Goal: Task Accomplishment & Management: Complete application form

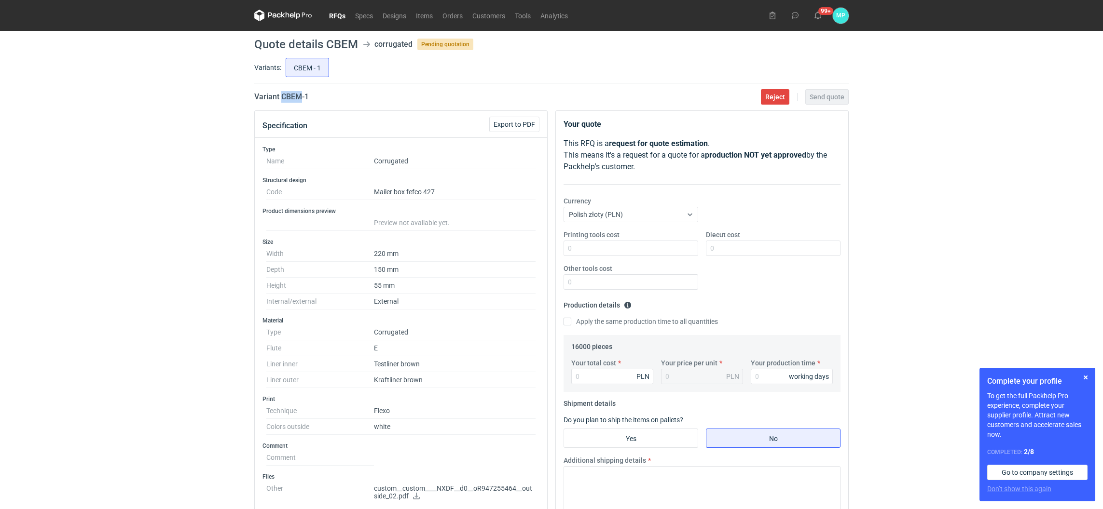
drag, startPoint x: 282, startPoint y: 92, endPoint x: 302, endPoint y: 97, distance: 20.8
click at [302, 97] on h2 "Variant CBEM - 1" at bounding box center [281, 97] width 55 height 12
copy h2 "CBEM"
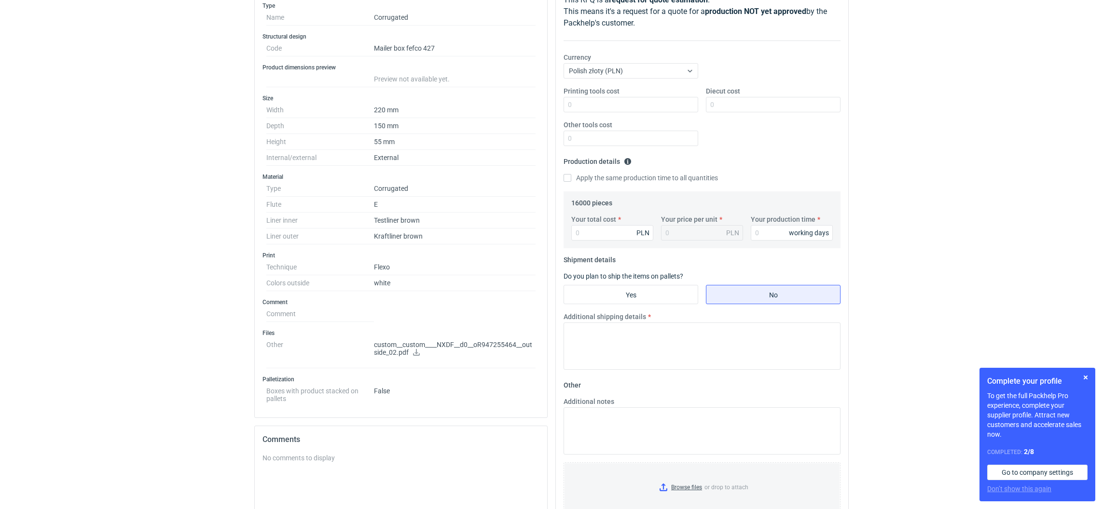
scroll to position [145, 0]
click at [415, 356] on link at bounding box center [416, 353] width 8 height 8
click at [466, 351] on p "custom__custom____NXDF__d0__oR947255464__outside_02.pdf" at bounding box center [455, 348] width 162 height 16
click at [418, 354] on icon at bounding box center [416, 351] width 8 height 7
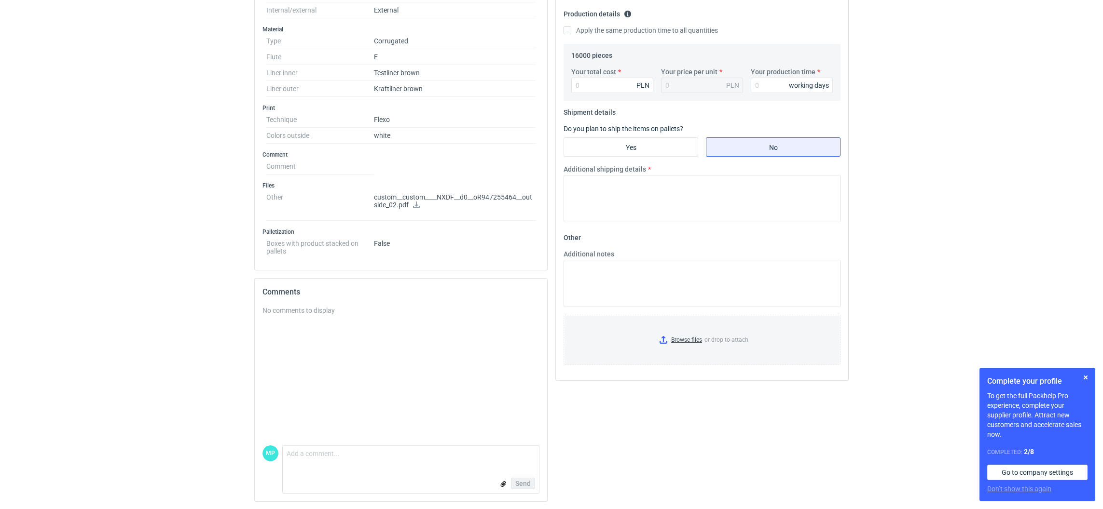
scroll to position [293, 0]
click at [644, 148] on input "Yes" at bounding box center [631, 146] width 134 height 18
radio input "true"
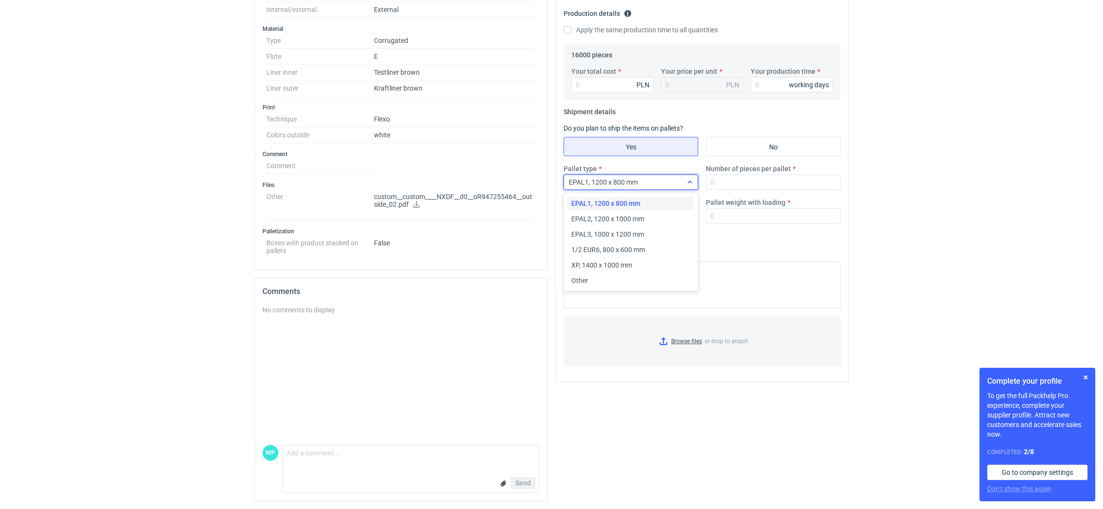
click at [629, 181] on span "EPAL1, 1200 x 800 mm" at bounding box center [603, 182] width 69 height 8
click at [626, 219] on span "EPAL2, 1200 x 1000 mm" at bounding box center [607, 219] width 73 height 10
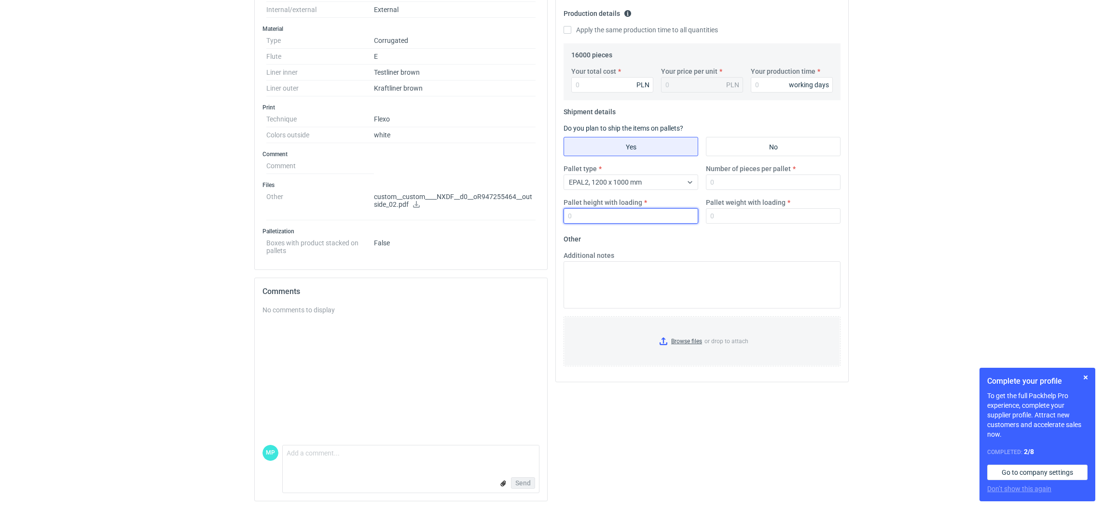
click at [624, 215] on input "Pallet height with loading" at bounding box center [630, 215] width 135 height 15
type input "1800"
click at [721, 180] on input "Number of pieces per pallet" at bounding box center [773, 182] width 135 height 15
type input "3300"
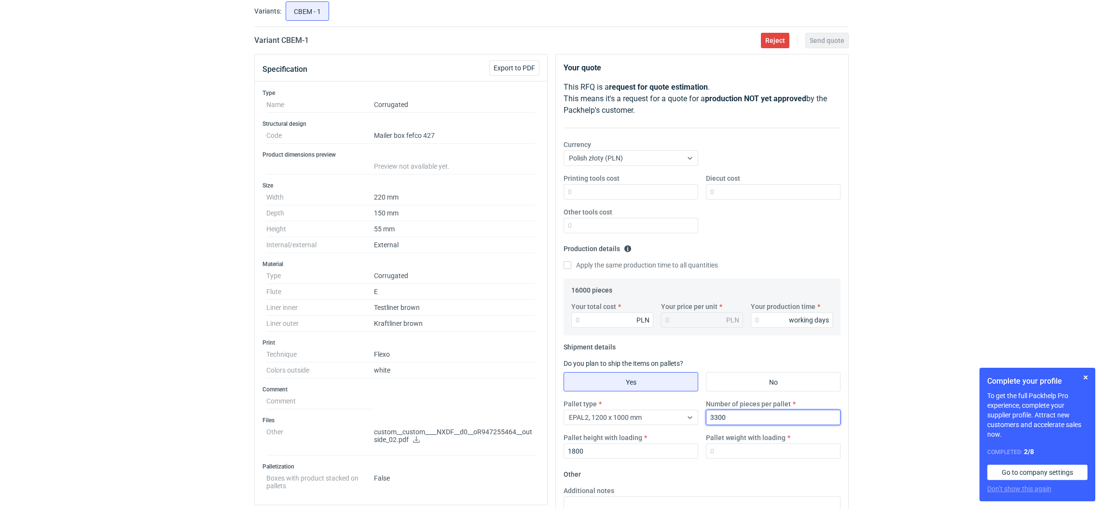
scroll to position [0, 0]
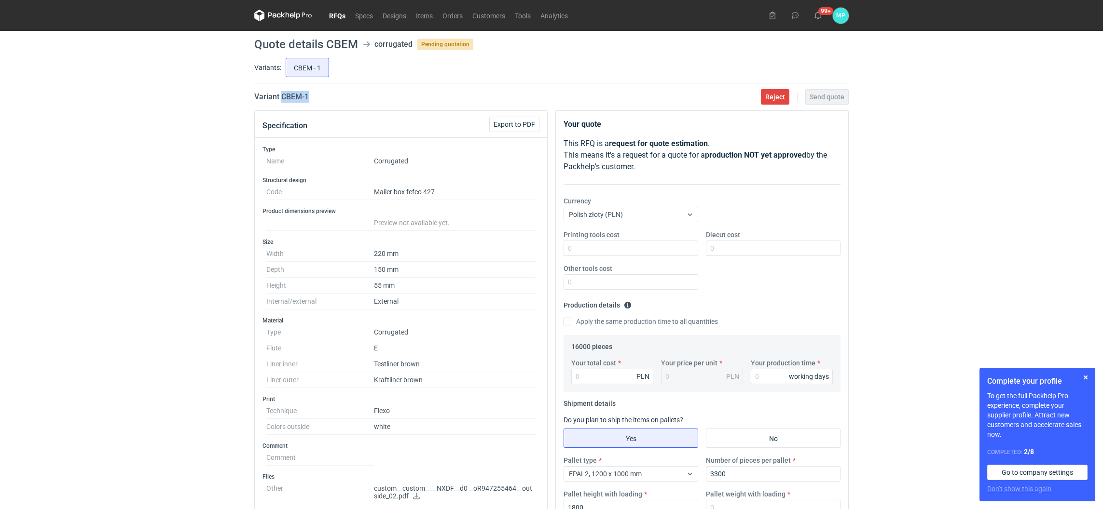
drag, startPoint x: 281, startPoint y: 96, endPoint x: 312, endPoint y: 96, distance: 30.4
click at [309, 96] on h2 "Variant CBEM - 1" at bounding box center [281, 97] width 55 height 12
copy h2 "CBEM - 1"
click at [765, 378] on input "Your production time" at bounding box center [792, 376] width 82 height 15
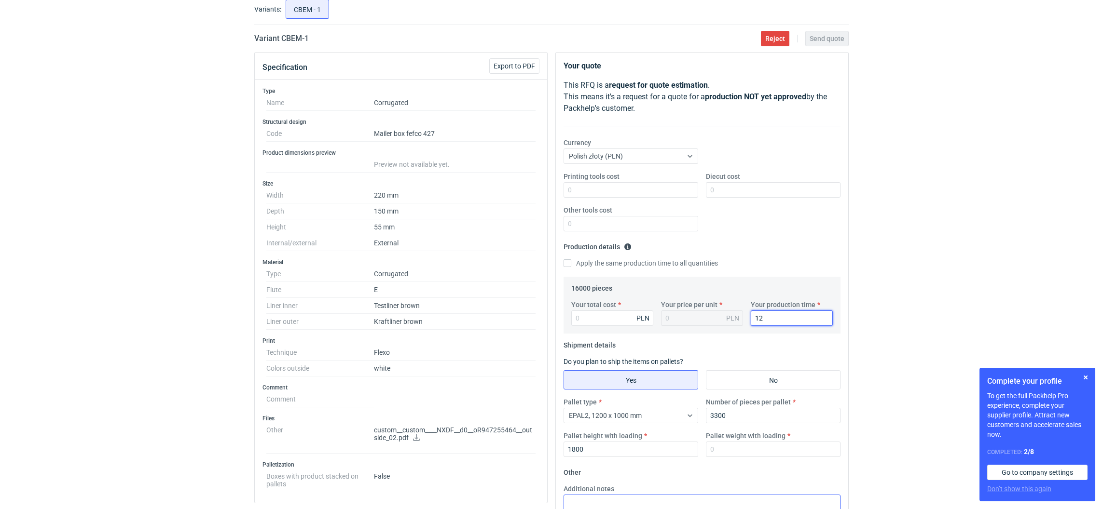
scroll to position [145, 0]
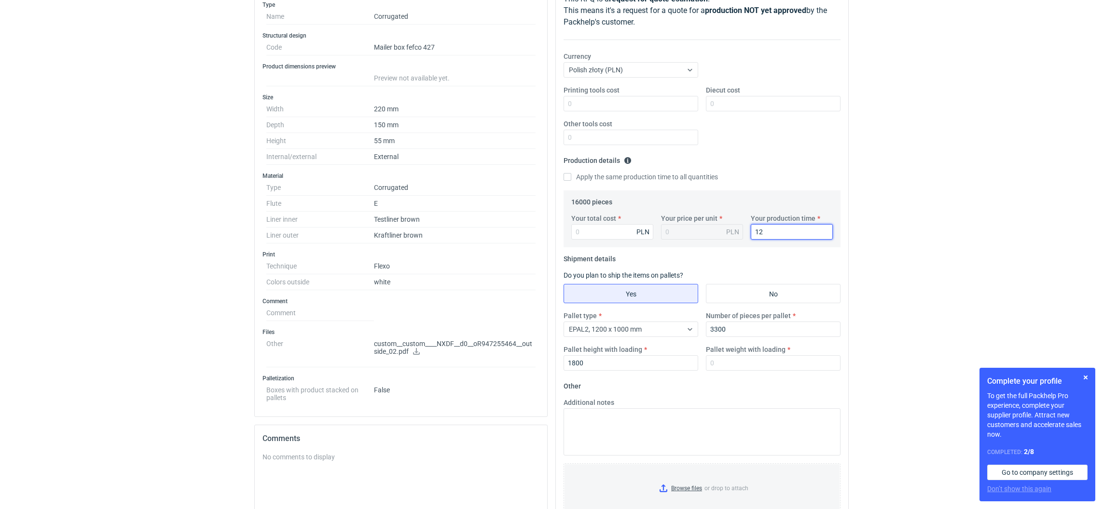
type input "12"
click at [714, 368] on input "Pallet weight with loading" at bounding box center [773, 363] width 135 height 15
type input "330"
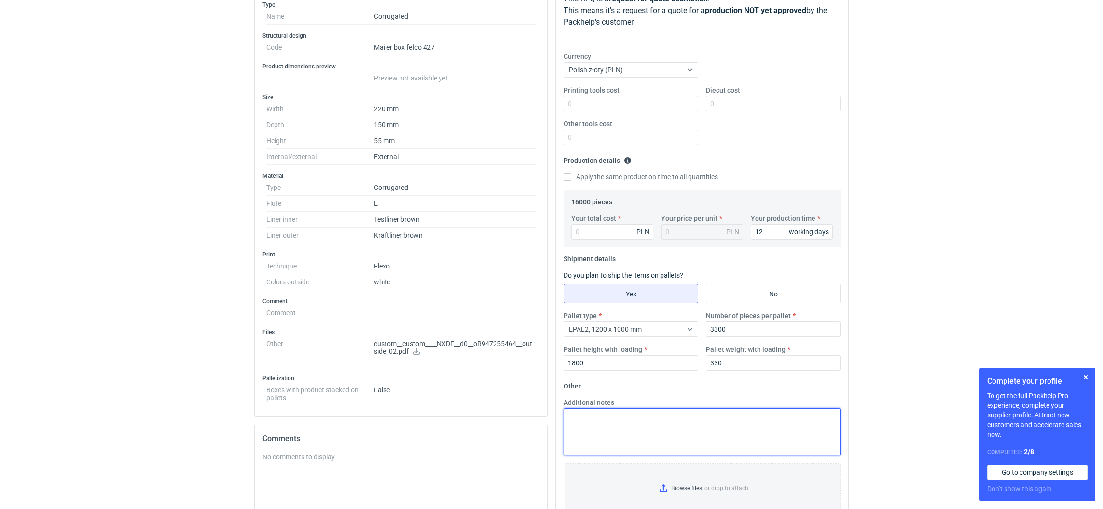
click at [667, 428] on textarea "Additional notes" at bounding box center [701, 432] width 277 height 47
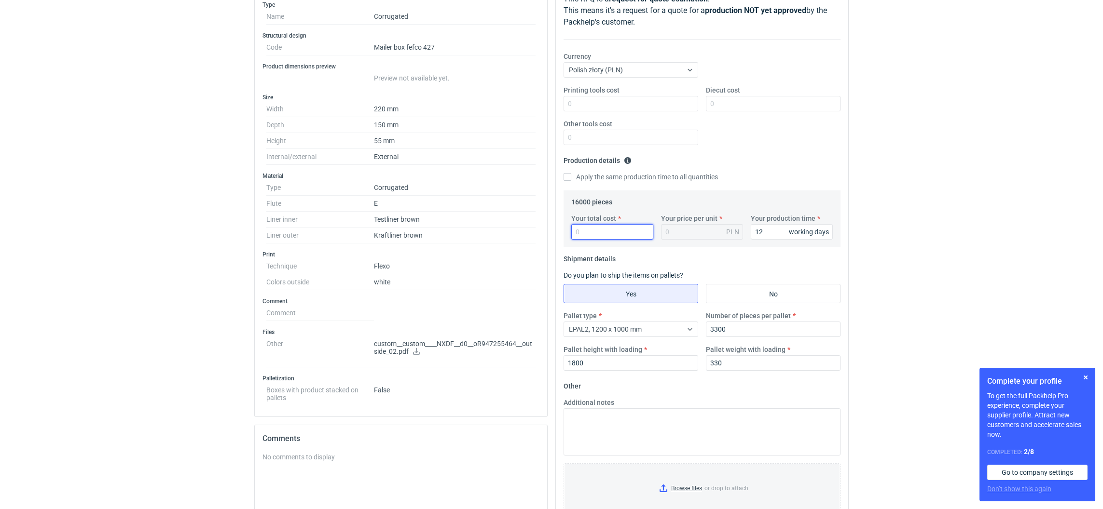
click at [586, 239] on input "Your total cost" at bounding box center [612, 231] width 82 height 15
paste input "9120"
type input "9120"
type input "0.57"
type input "9120"
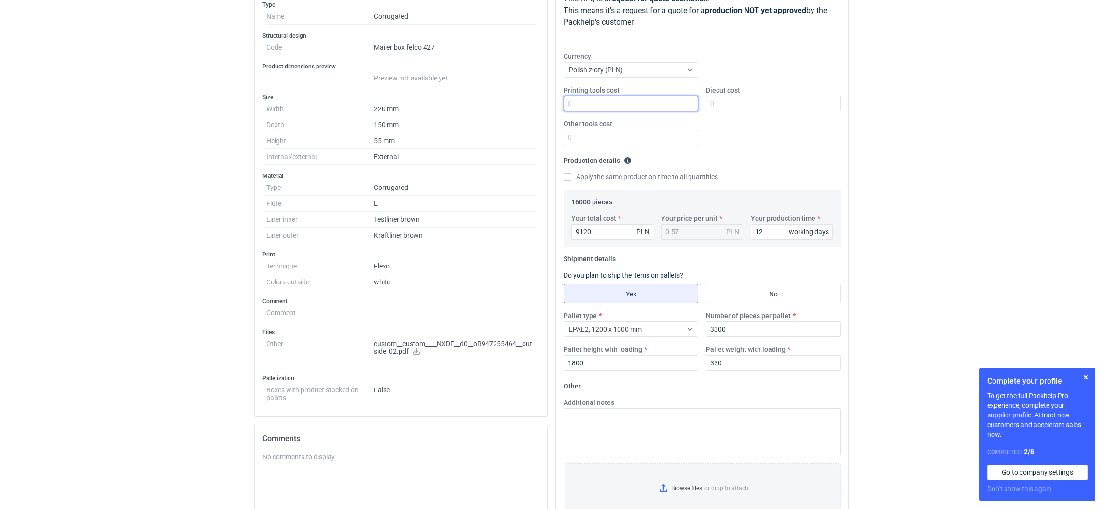
click at [639, 109] on input "Printing tools cost" at bounding box center [630, 103] width 135 height 15
type input "1800"
drag, startPoint x: 713, startPoint y: 103, endPoint x: 663, endPoint y: 162, distance: 76.7
click at [713, 103] on input "Diecut cost" at bounding box center [773, 103] width 135 height 15
click at [723, 105] on input "Diecut cost" at bounding box center [773, 103] width 135 height 15
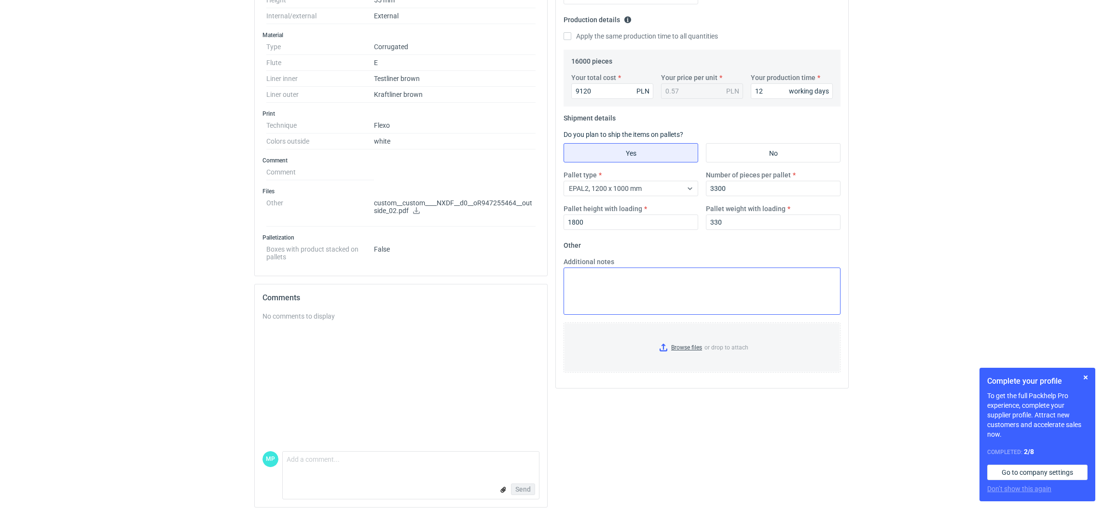
scroll to position [293, 0]
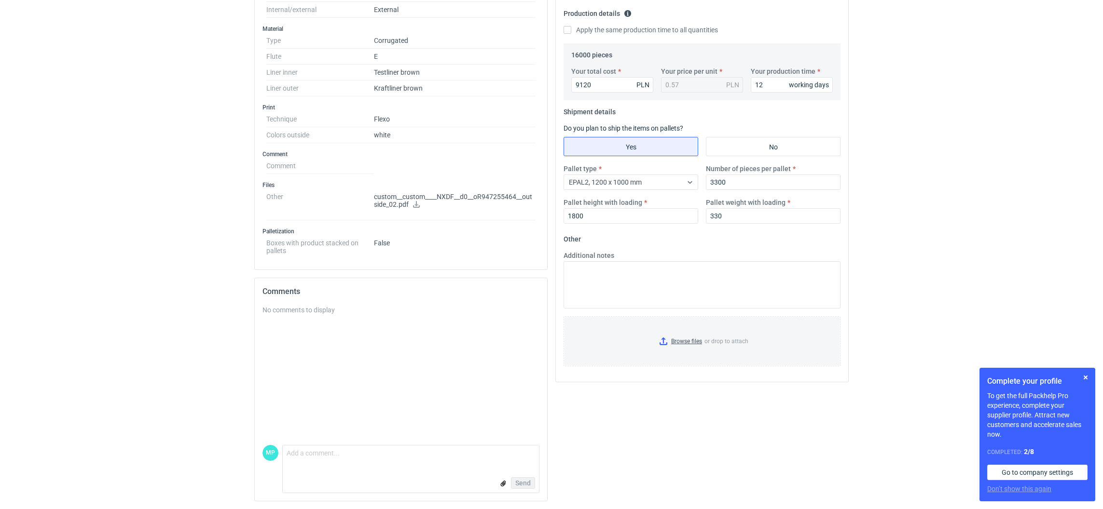
type input "3120"
click at [659, 340] on input "Browse files or drop to attach" at bounding box center [701, 341] width 275 height 48
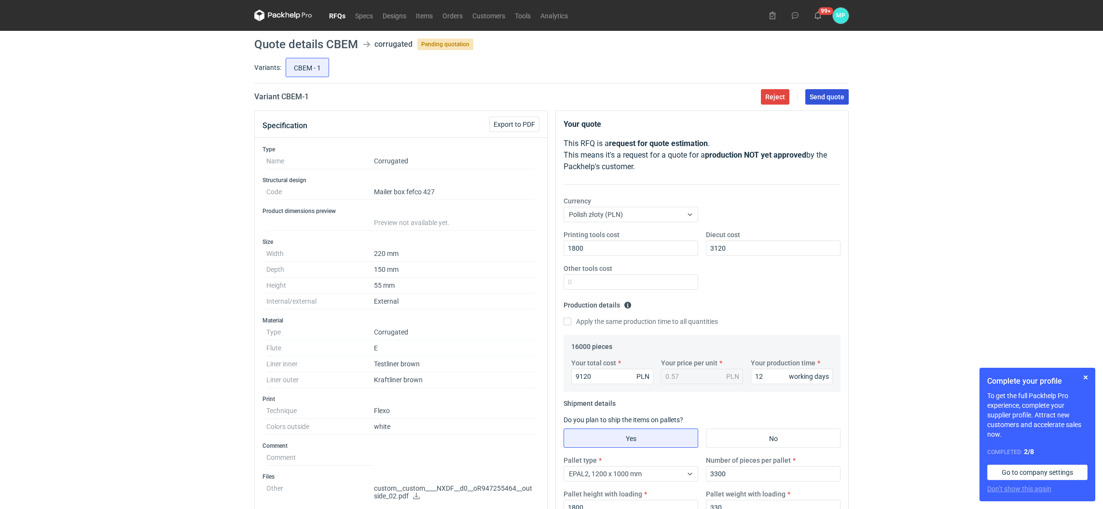
click at [821, 89] on button "Send quote" at bounding box center [826, 96] width 43 height 15
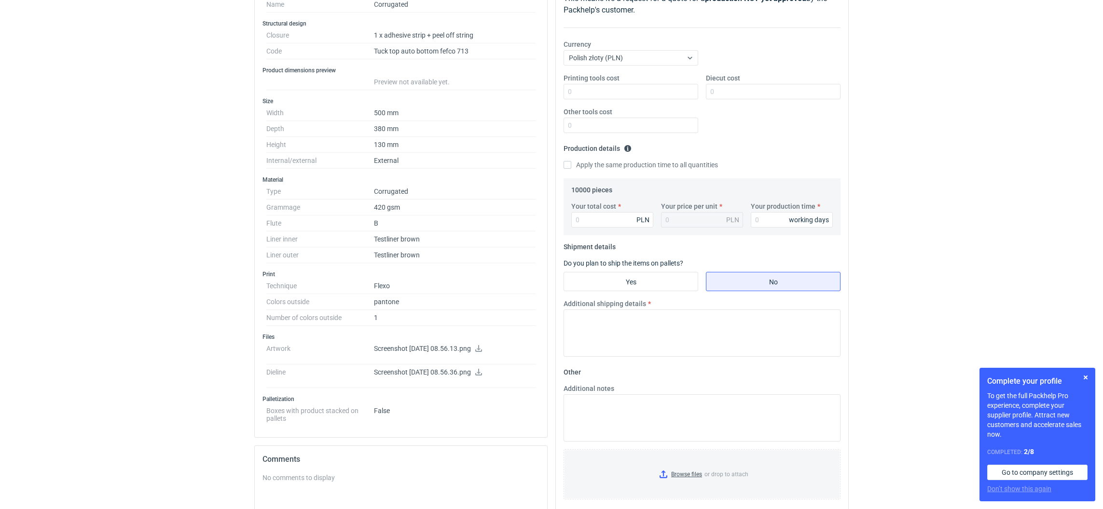
scroll to position [217, 0]
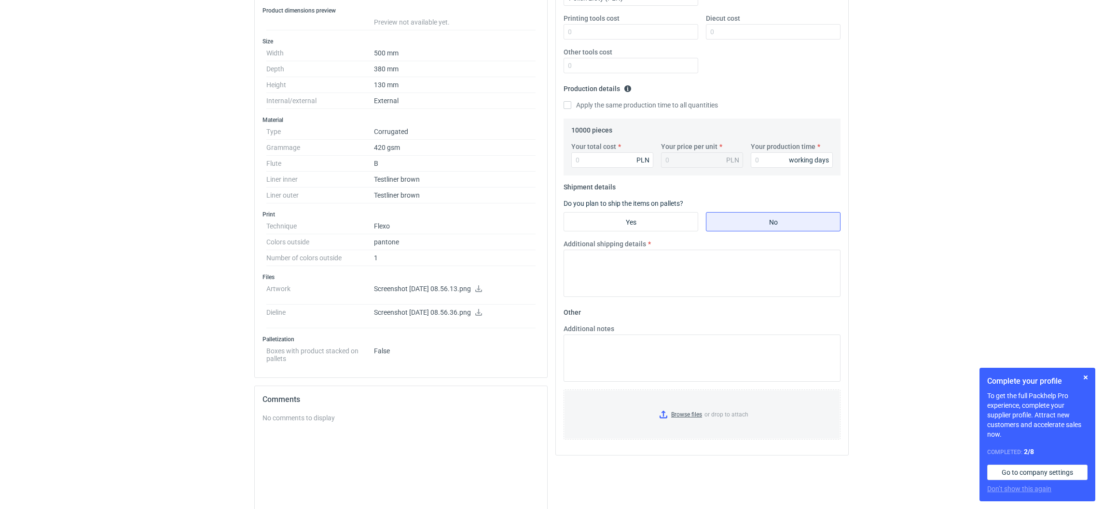
click at [482, 288] on icon at bounding box center [479, 289] width 8 height 7
click at [482, 314] on icon at bounding box center [479, 312] width 8 height 7
click at [645, 221] on input "Yes" at bounding box center [631, 222] width 134 height 18
radio input "true"
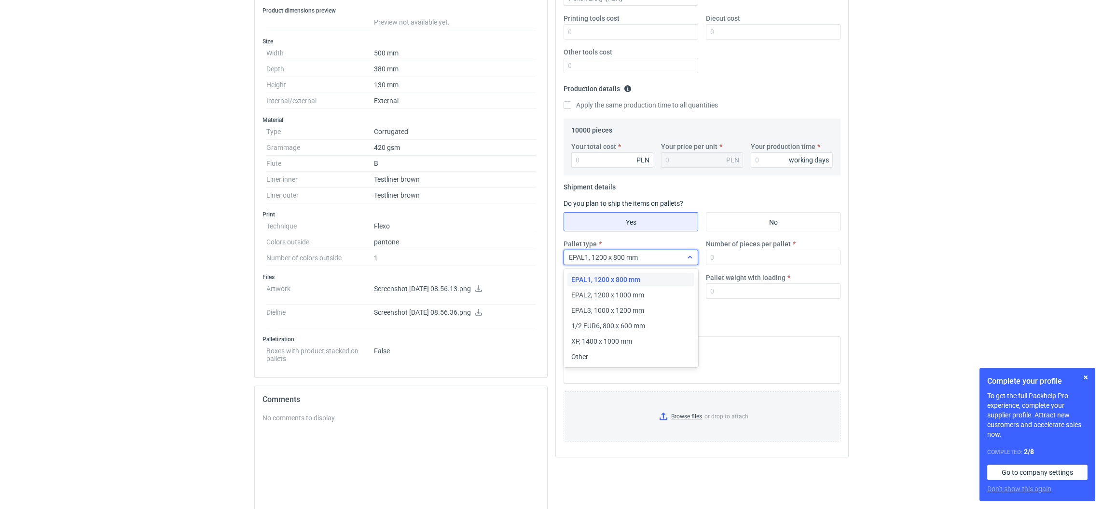
click at [636, 259] on span "EPAL1, 1200 x 800 mm" at bounding box center [603, 258] width 69 height 8
click at [628, 294] on span "EPAL2, 1200 x 1000 mm" at bounding box center [607, 295] width 73 height 10
click at [621, 294] on input "Pallet height with loading" at bounding box center [630, 291] width 135 height 15
type input "1800"
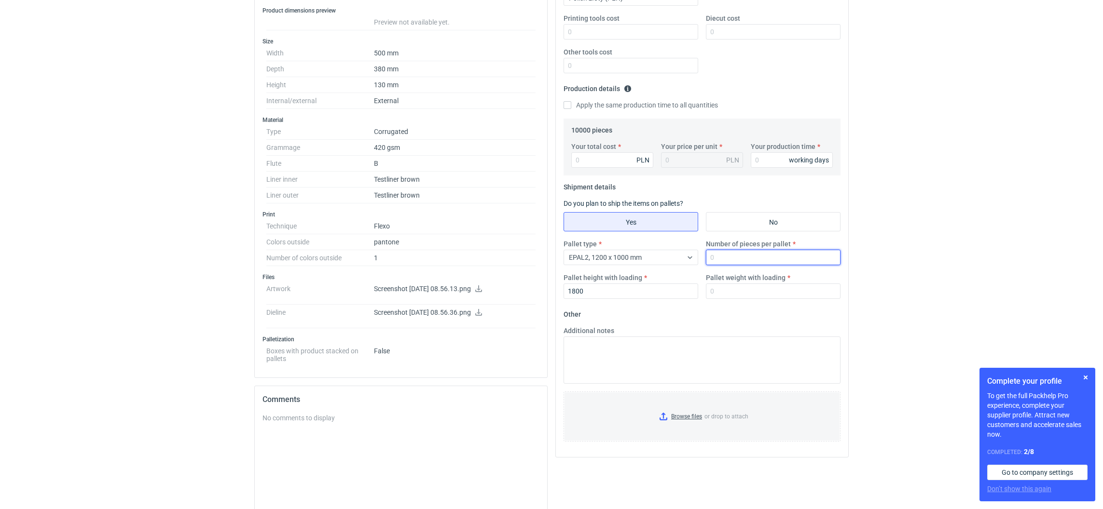
click at [762, 253] on input "Number of pieces per pallet" at bounding box center [773, 257] width 135 height 15
type input "300"
click at [759, 296] on input "Pallet weight with loading" at bounding box center [773, 291] width 135 height 15
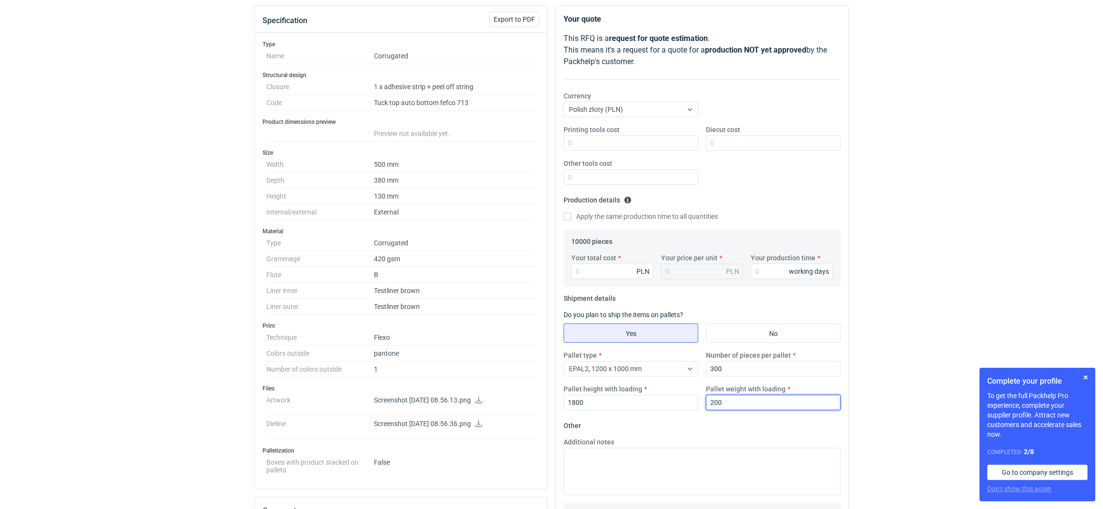
scroll to position [72, 0]
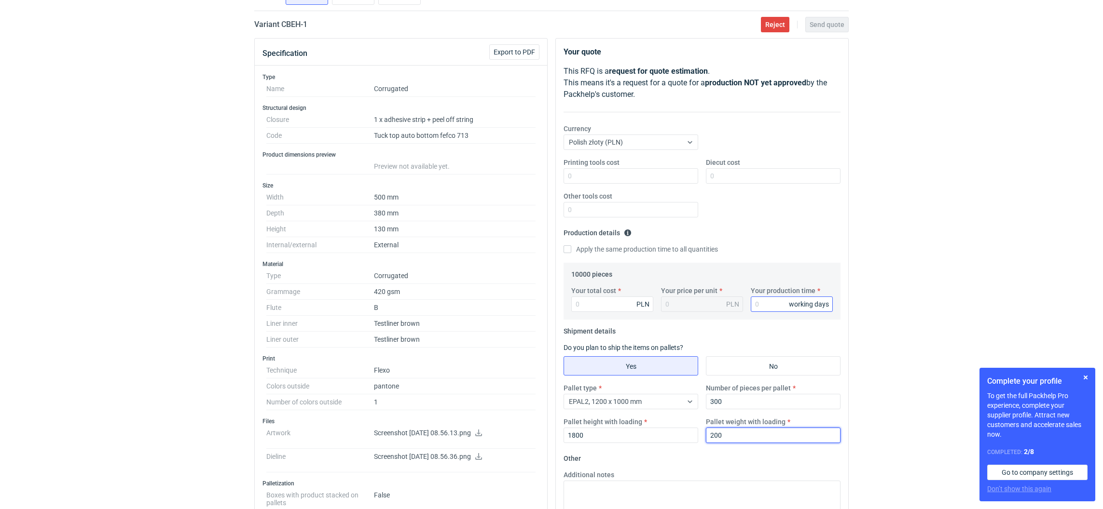
type input "200"
click at [771, 305] on input "Your production time" at bounding box center [792, 304] width 82 height 15
type input "12"
click at [579, 309] on input "Your total cost" at bounding box center [612, 304] width 82 height 15
click at [621, 303] on input "Your total cost" at bounding box center [612, 304] width 82 height 15
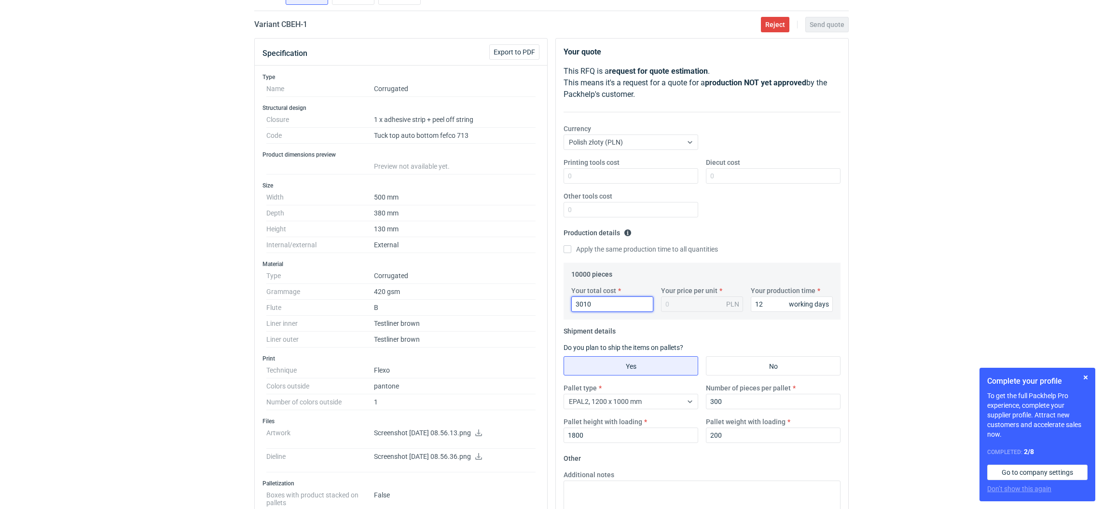
type input "30100"
type input "3.01"
type input "30100"
click at [587, 174] on input "Printing tools cost" at bounding box center [630, 175] width 135 height 15
type input "1900"
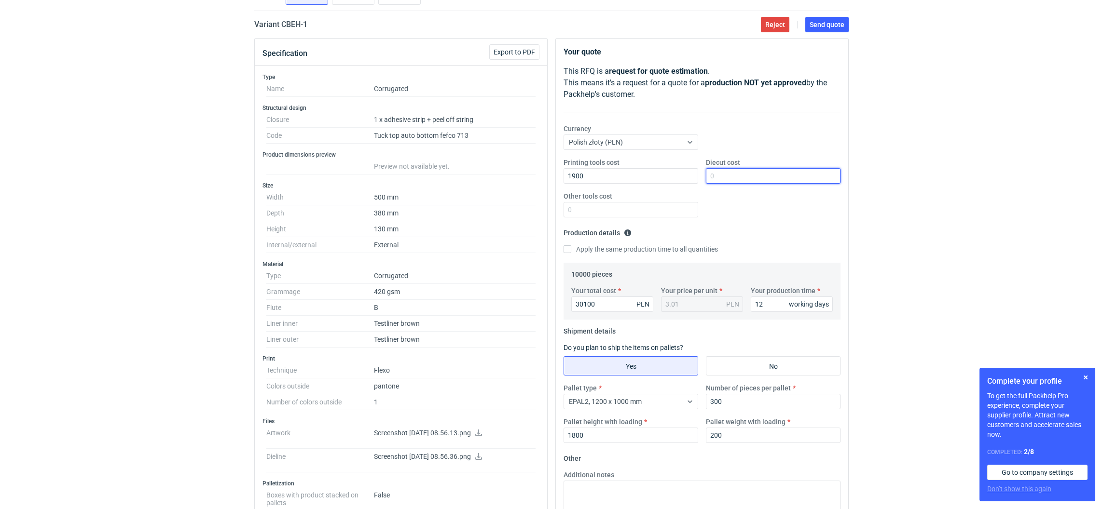
click at [732, 183] on input "Diecut cost" at bounding box center [773, 175] width 135 height 15
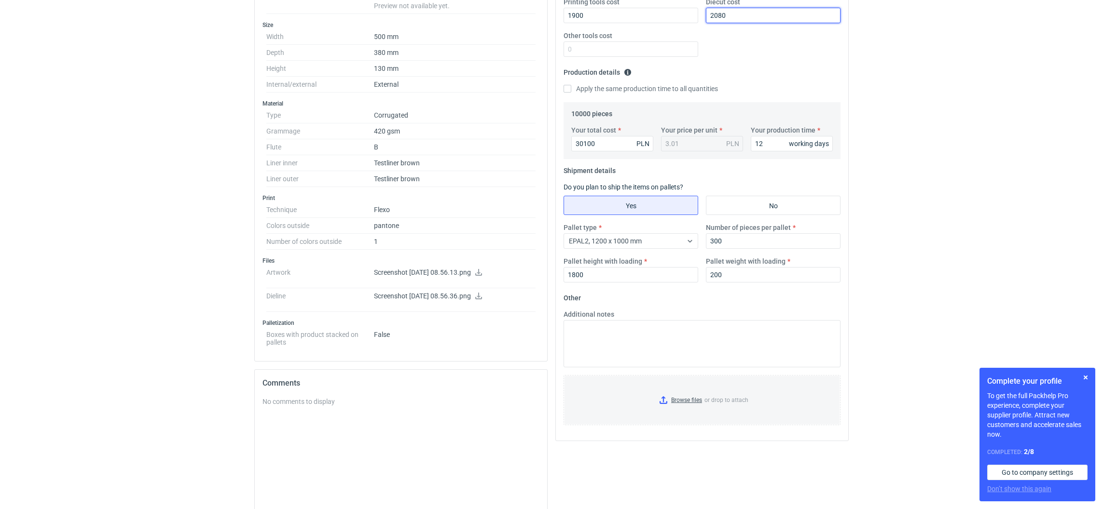
scroll to position [289, 0]
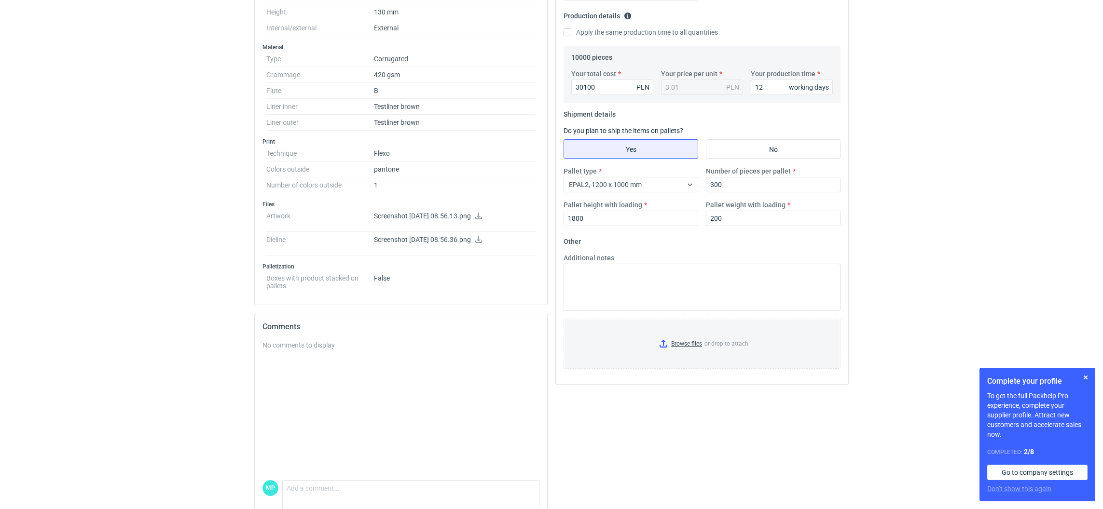
type input "2080"
click at [665, 342] on input "Browse files or drop to attach" at bounding box center [701, 344] width 275 height 48
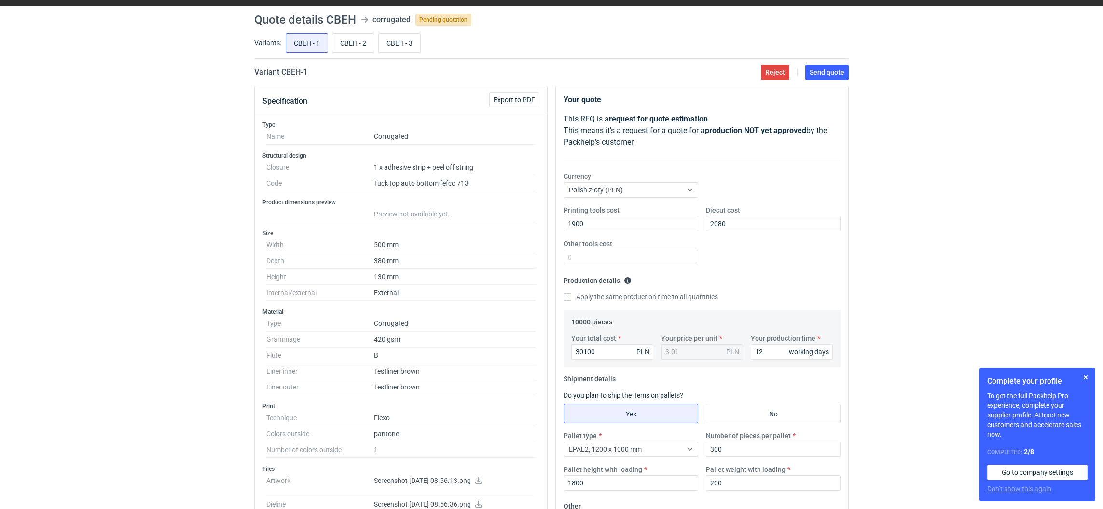
scroll to position [0, 0]
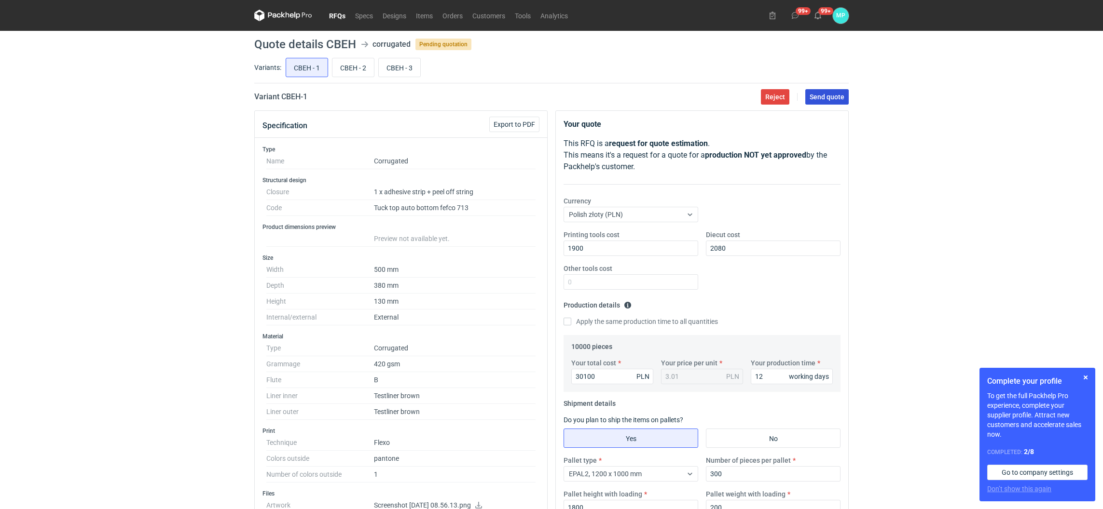
click at [844, 97] on span "Send quote" at bounding box center [826, 97] width 35 height 7
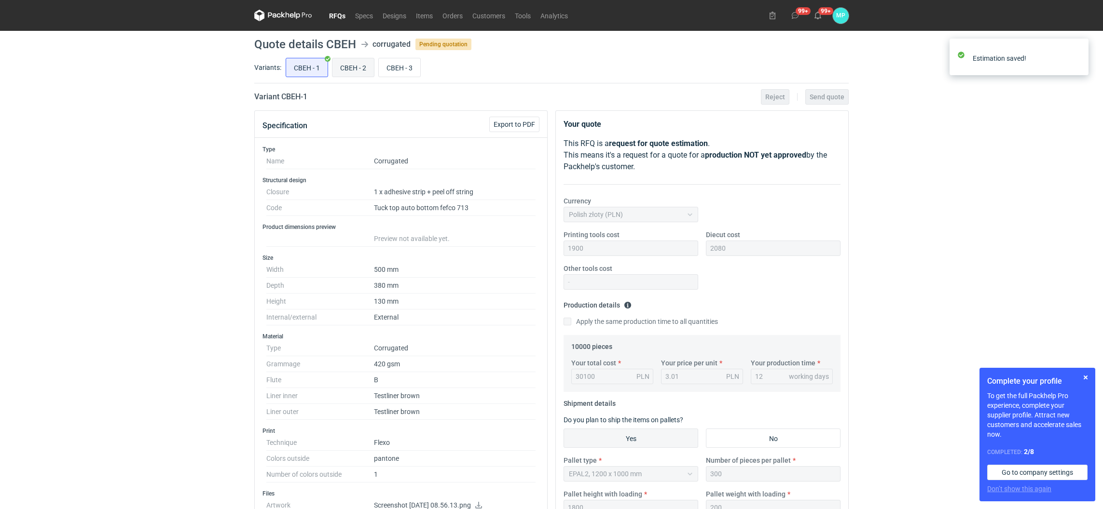
click at [362, 74] on input "CBEH - 2" at bounding box center [352, 67] width 41 height 18
radio input "true"
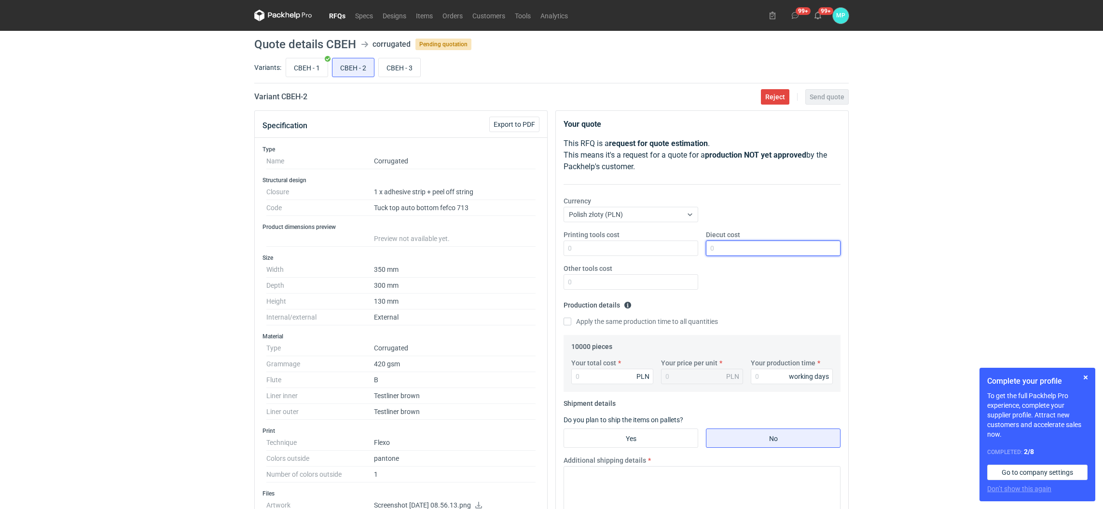
click at [739, 245] on input "Diecut cost" at bounding box center [773, 248] width 135 height 15
type input "3120"
click at [642, 252] on input "Printing tools cost" at bounding box center [630, 248] width 135 height 15
type input "1700"
click at [760, 377] on input "Your production time" at bounding box center [792, 376] width 82 height 15
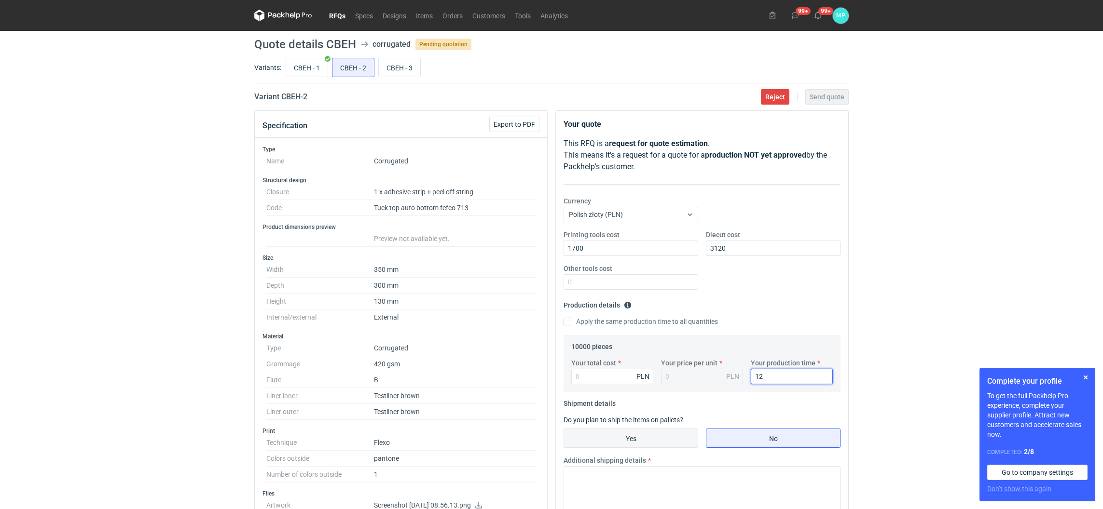
type input "12"
click at [667, 440] on input "Yes" at bounding box center [631, 438] width 134 height 18
radio input "true"
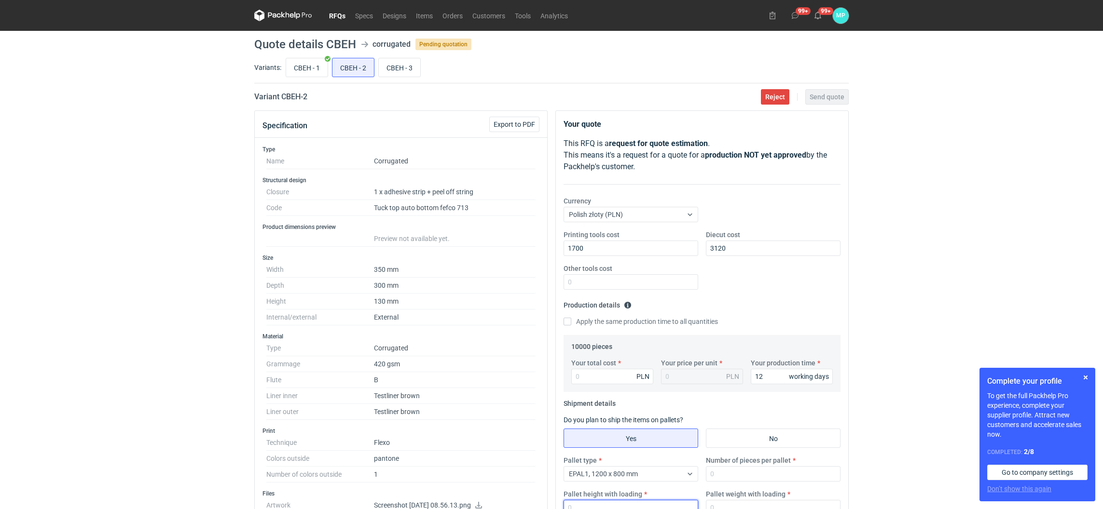
click at [601, 502] on input "Pallet height with loading" at bounding box center [630, 507] width 135 height 15
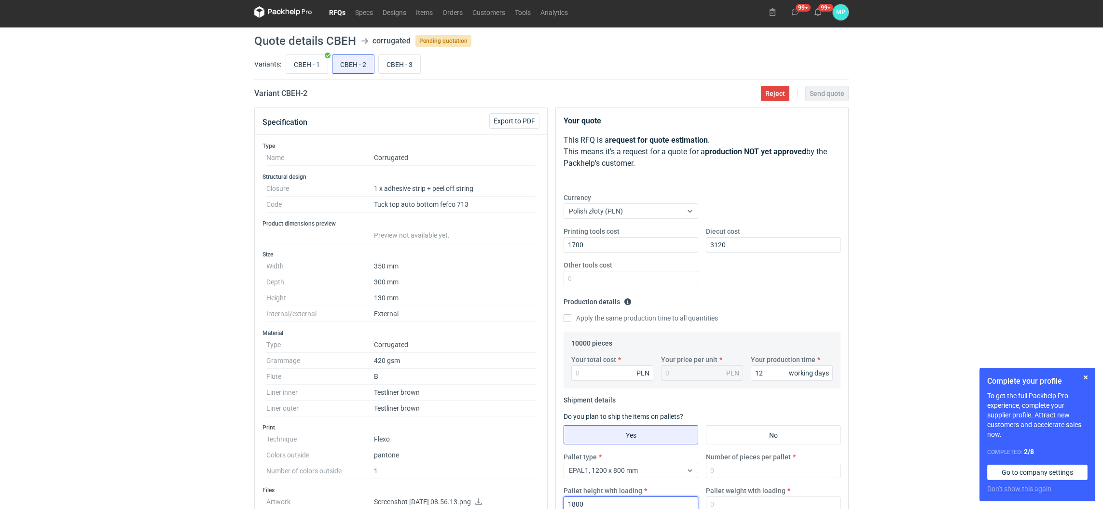
type input "1800"
click at [587, 377] on input "Your total cost" at bounding box center [612, 373] width 82 height 15
type input "17000"
type input "1.7"
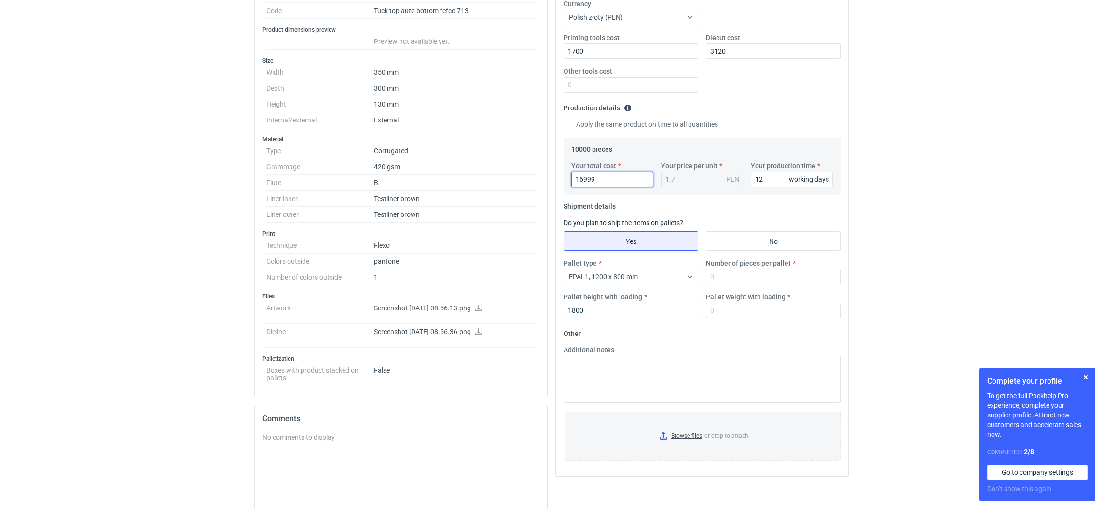
scroll to position [220, 0]
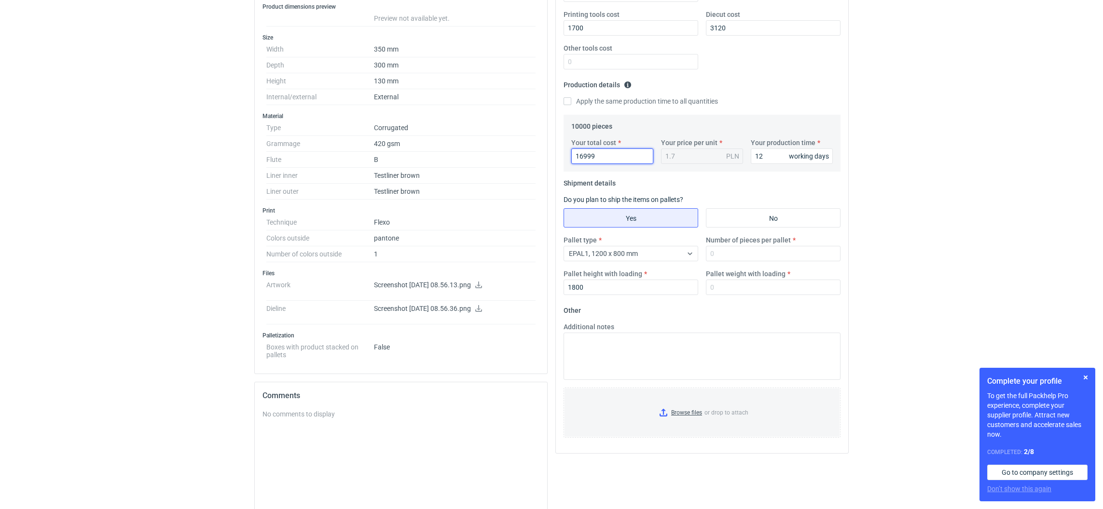
type input "16999"
click at [661, 411] on input "Browse files or drop to attach" at bounding box center [701, 413] width 275 height 48
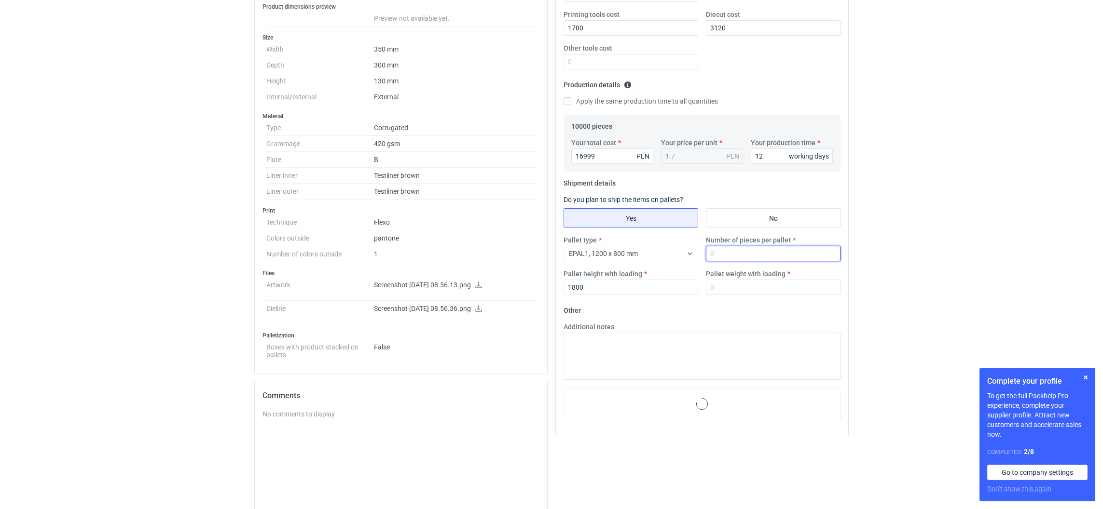
click at [727, 256] on input "Number of pieces per pallet" at bounding box center [773, 253] width 135 height 15
type input "300"
click at [727, 285] on input "Pallet weight with loading" at bounding box center [773, 287] width 135 height 15
type input "120"
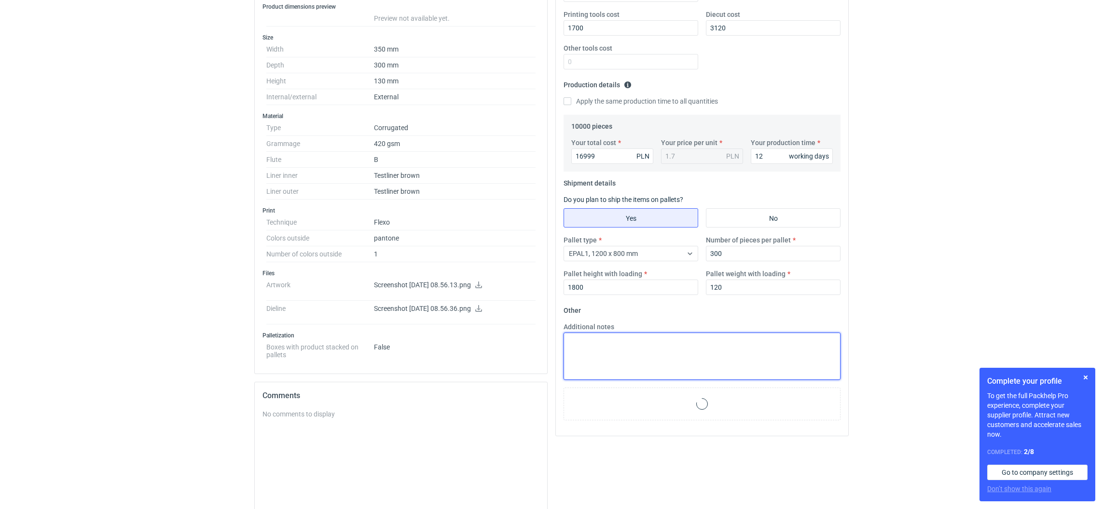
click at [661, 367] on textarea "Additional notes" at bounding box center [701, 356] width 277 height 47
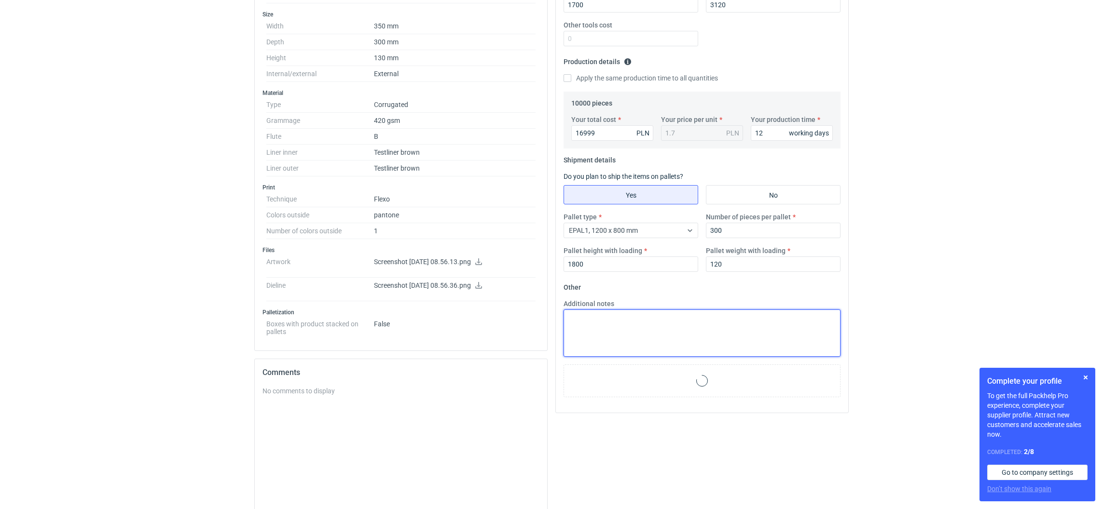
scroll to position [326, 0]
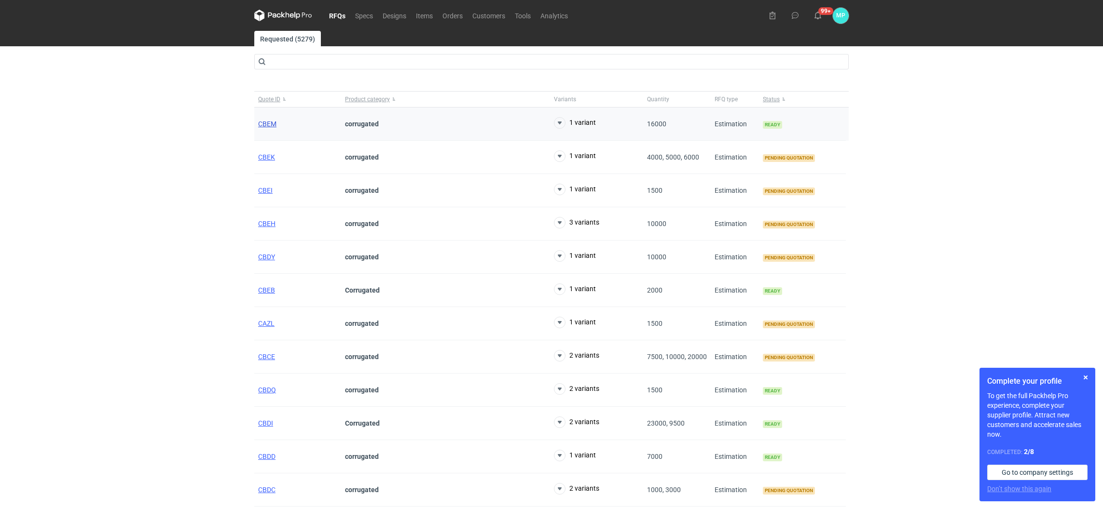
click at [271, 123] on span "CBEM" at bounding box center [267, 124] width 18 height 8
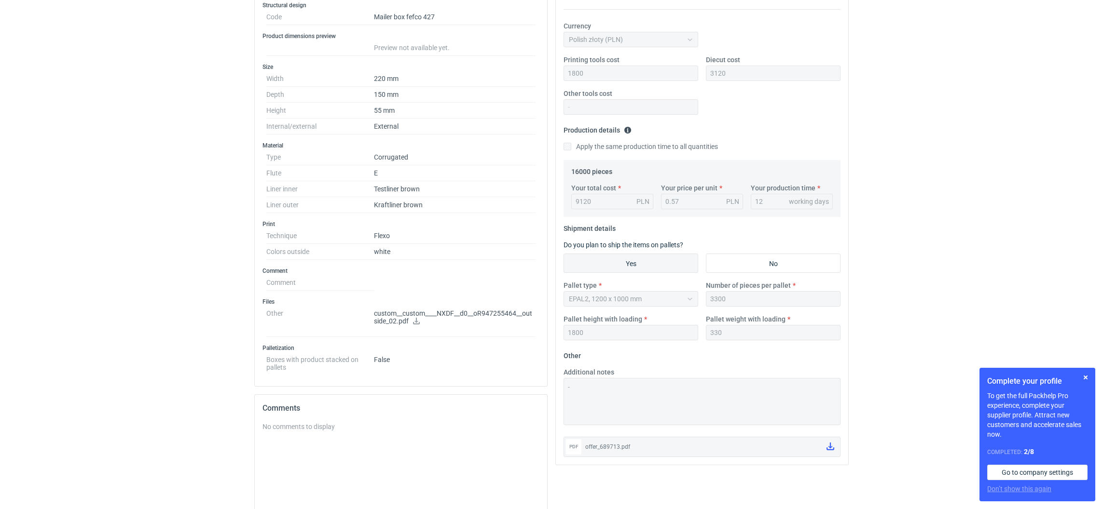
scroll to position [145, 0]
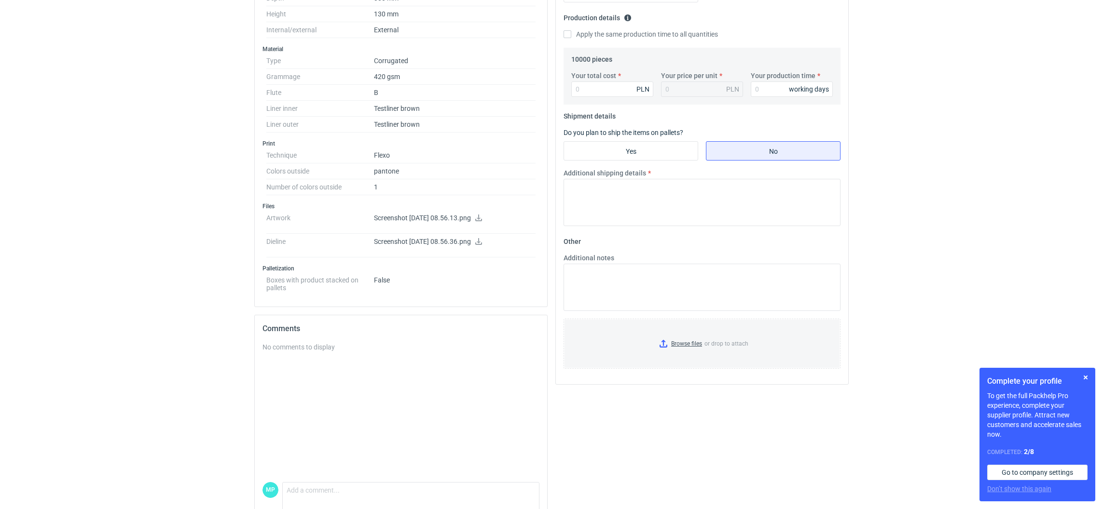
scroll to position [289, 0]
click at [663, 342] on input "Browse files or drop to attach" at bounding box center [701, 342] width 275 height 48
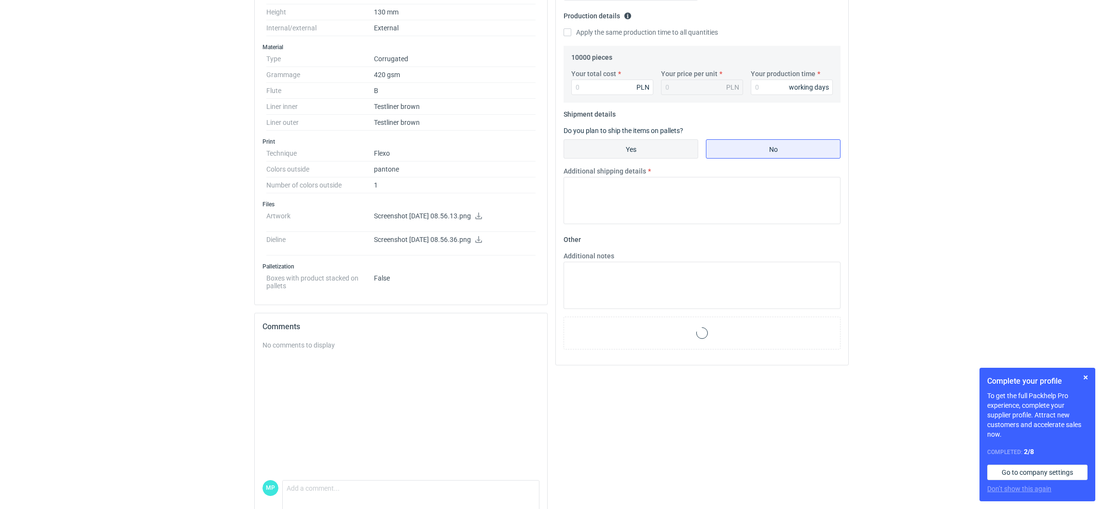
click at [612, 152] on input "Yes" at bounding box center [631, 149] width 134 height 18
radio input "true"
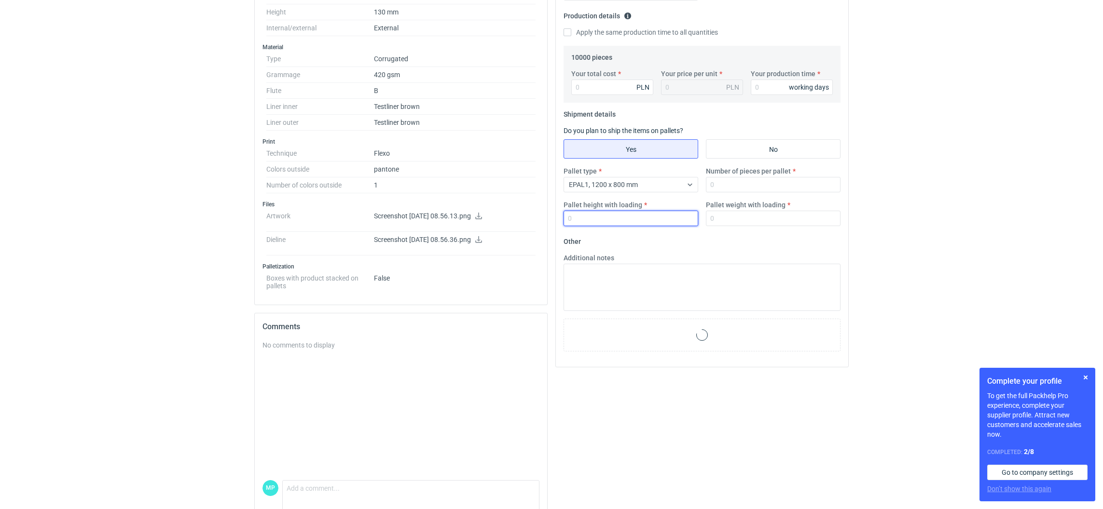
click at [604, 221] on input "Pallet height with loading" at bounding box center [630, 218] width 135 height 15
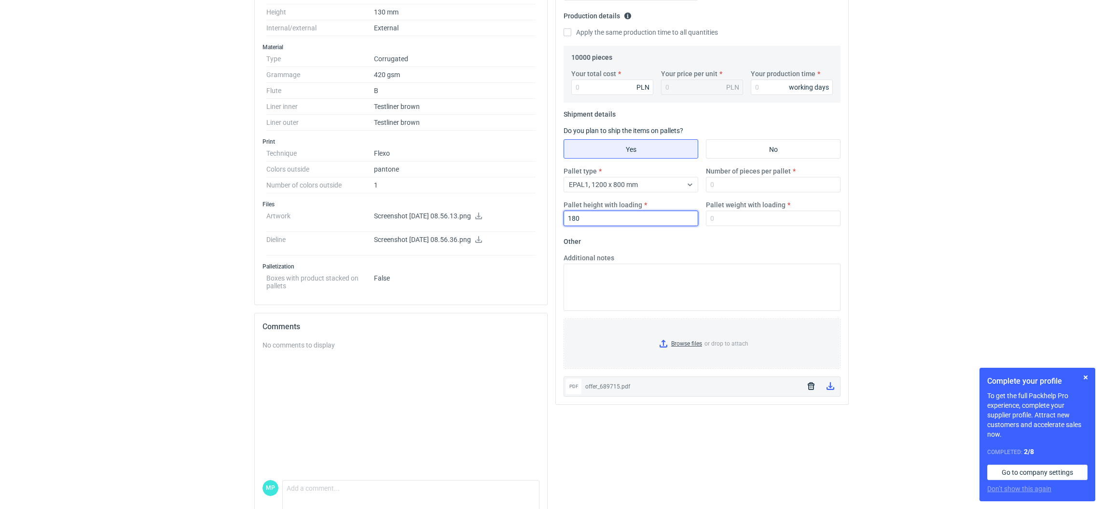
type input "180"
click at [752, 190] on input "Number of pieces per pallet" at bounding box center [773, 184] width 135 height 15
type input "1"
type input "300"
click at [730, 215] on input "Pallet weight with loading" at bounding box center [773, 218] width 135 height 15
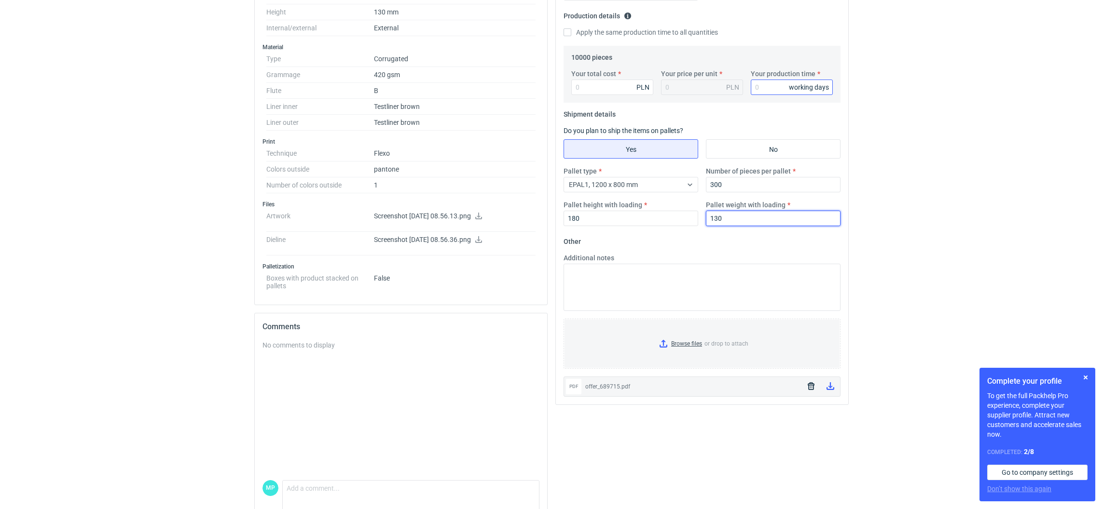
type input "130"
click at [763, 91] on input "Your production time" at bounding box center [792, 87] width 82 height 15
type input "12"
click at [589, 82] on input "Your total cost" at bounding box center [612, 87] width 82 height 15
type input "1699"
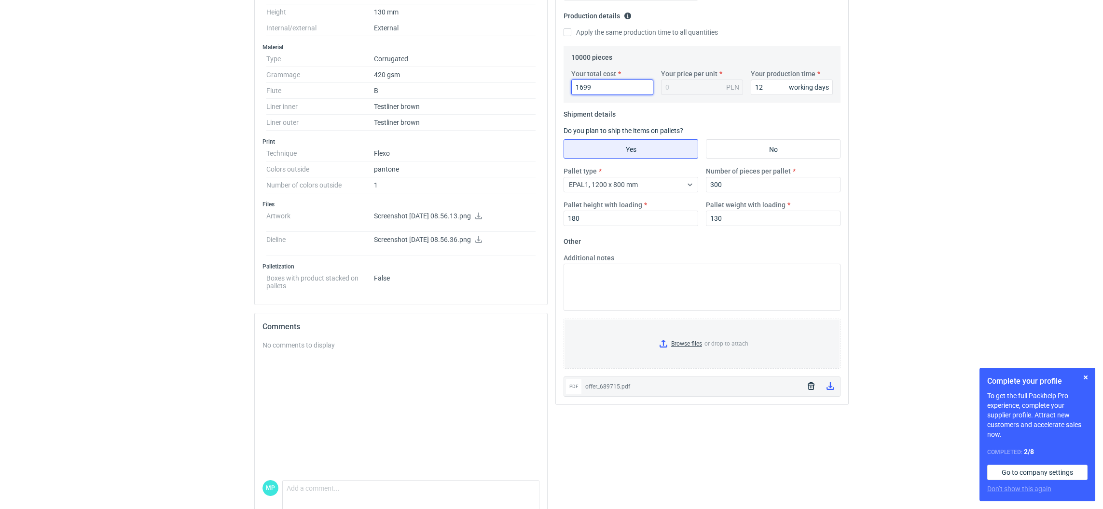
type input "0.17"
type input "16999"
type input "1.7"
drag, startPoint x: 594, startPoint y: 92, endPoint x: 569, endPoint y: 91, distance: 24.6
click at [569, 91] on div "Your total cost 16999 PLN" at bounding box center [612, 82] width 90 height 26
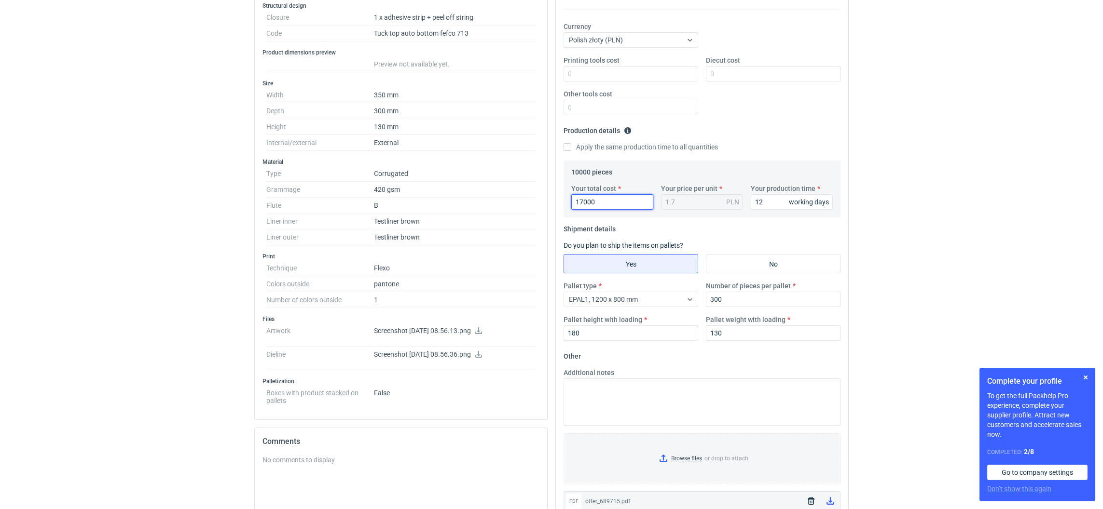
scroll to position [145, 0]
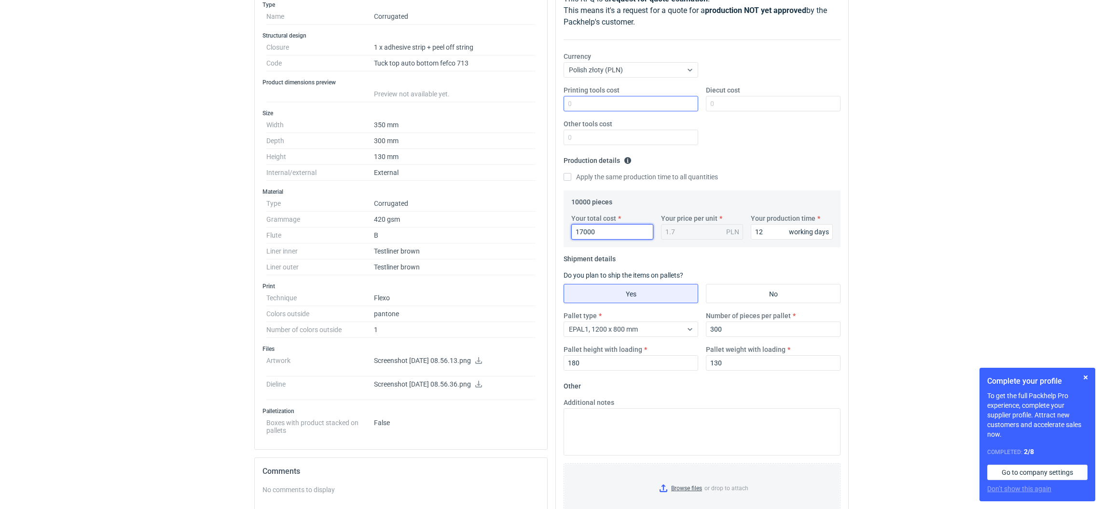
type input "17000"
click at [657, 98] on input "Printing tools cost" at bounding box center [630, 103] width 135 height 15
type input "1700"
click at [737, 105] on input "Diecut cost" at bounding box center [773, 103] width 135 height 15
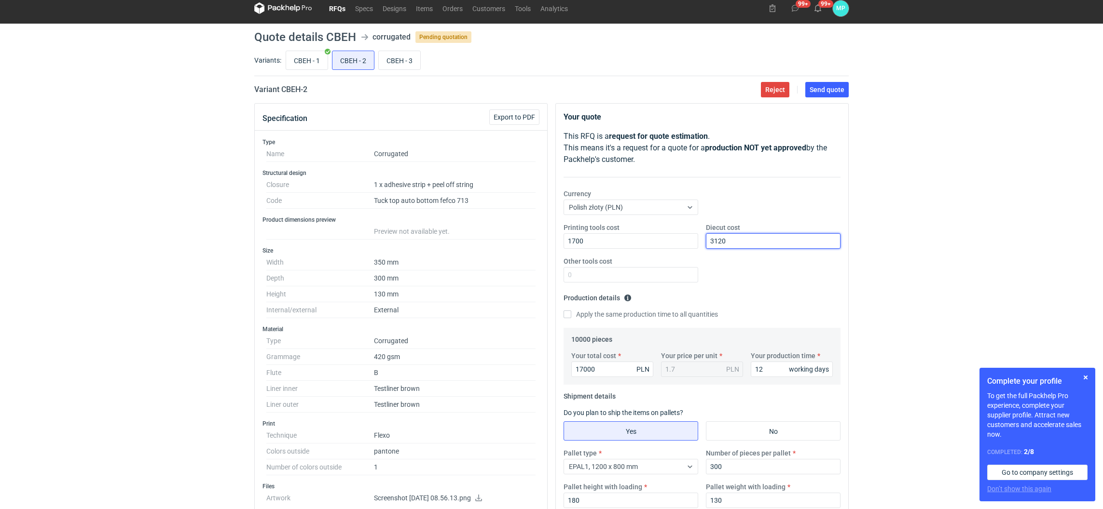
scroll to position [0, 0]
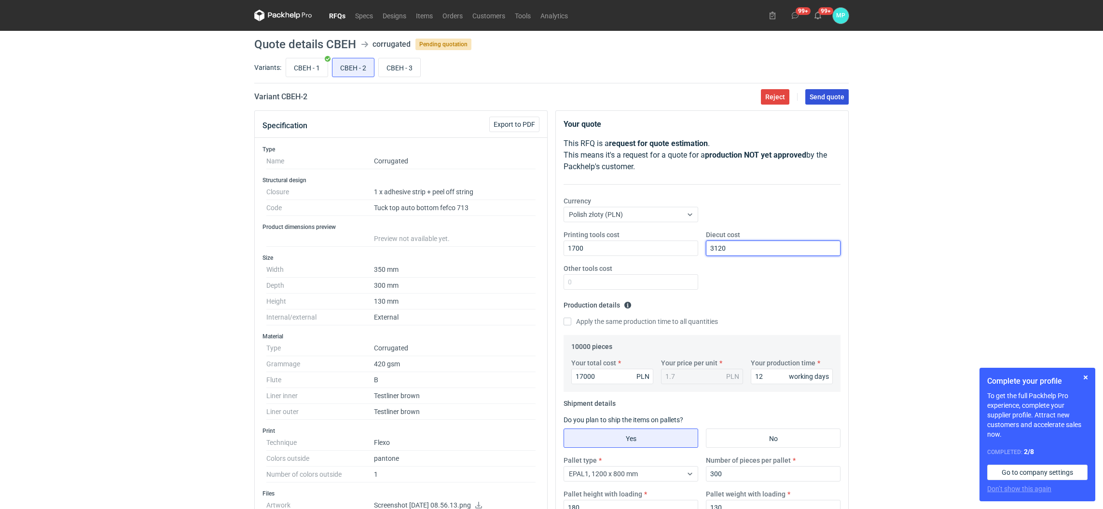
type input "3120"
click at [823, 104] on button "Send quote" at bounding box center [826, 96] width 43 height 15
click at [398, 69] on input "CBEH - 3" at bounding box center [399, 67] width 41 height 18
radio input "true"
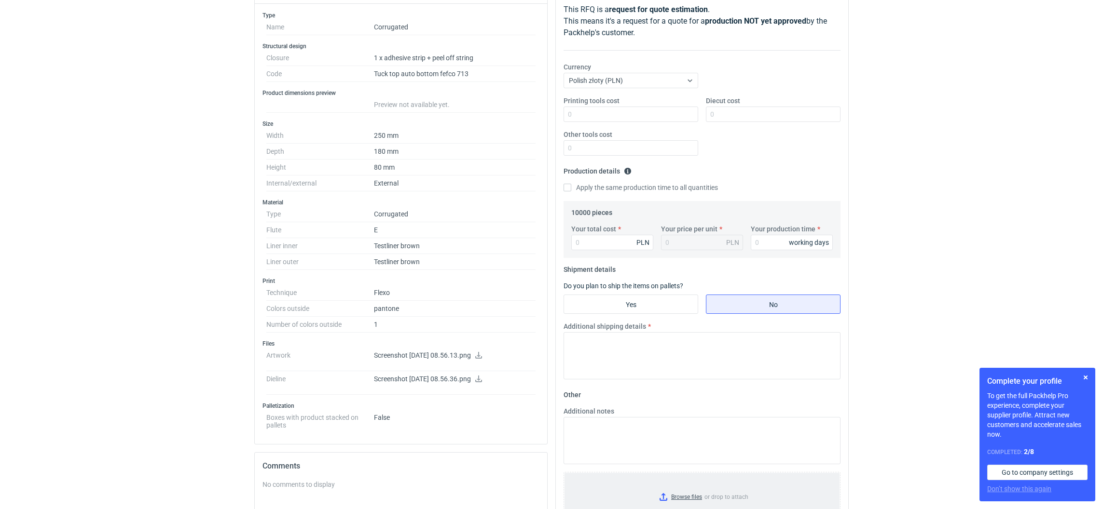
scroll to position [310, 0]
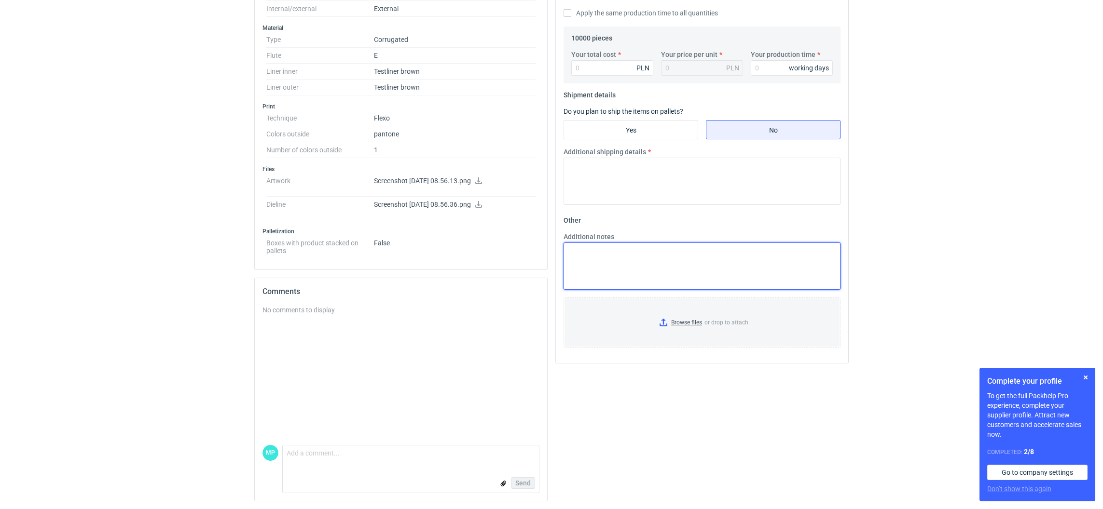
click at [621, 264] on textarea "Additional notes" at bounding box center [701, 266] width 277 height 47
type textarea "1200x900x1800"
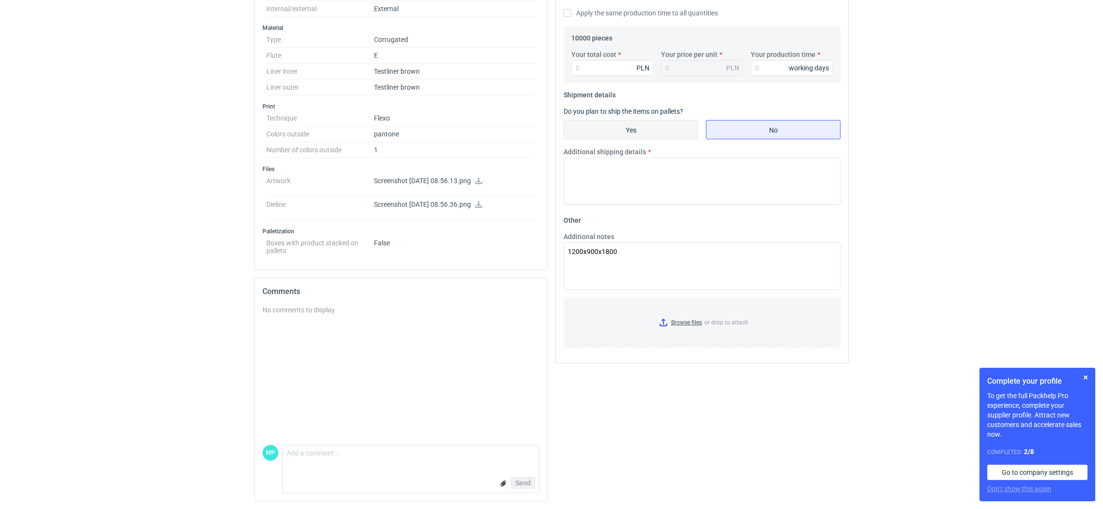
click at [626, 132] on input "Yes" at bounding box center [631, 130] width 134 height 18
radio input "true"
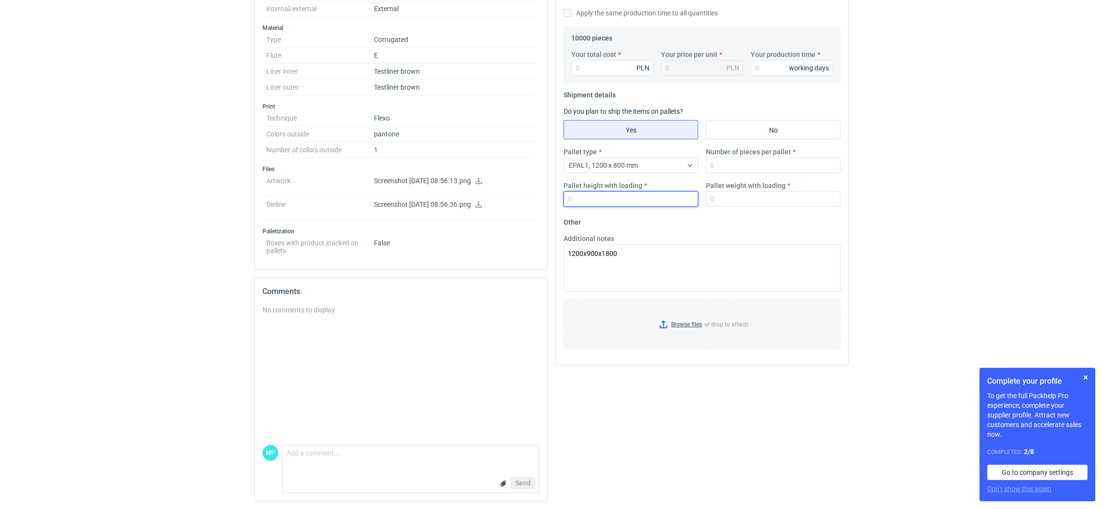
click at [615, 195] on input "Pallet height with loading" at bounding box center [630, 199] width 135 height 15
type input "1800"
click at [729, 161] on input "Number of pieces per pallet" at bounding box center [773, 165] width 135 height 15
type input "1200"
click at [772, 71] on input "Your production time" at bounding box center [792, 67] width 82 height 15
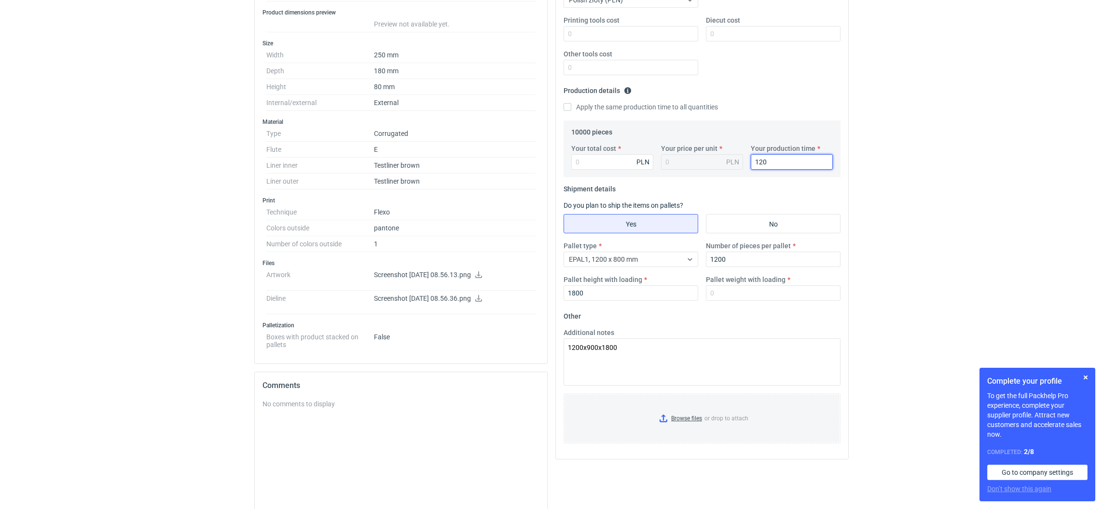
scroll to position [93, 0]
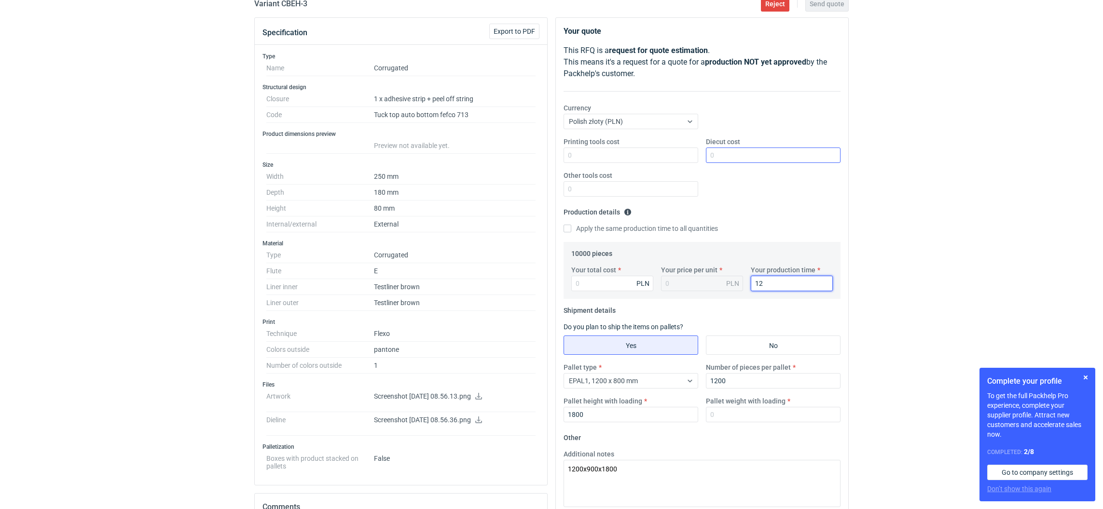
type input "12"
click at [719, 157] on input "Diecut cost" at bounding box center [773, 155] width 135 height 15
type input "2700"
click at [621, 156] on input "Printing tools cost" at bounding box center [630, 155] width 135 height 15
type input "1200"
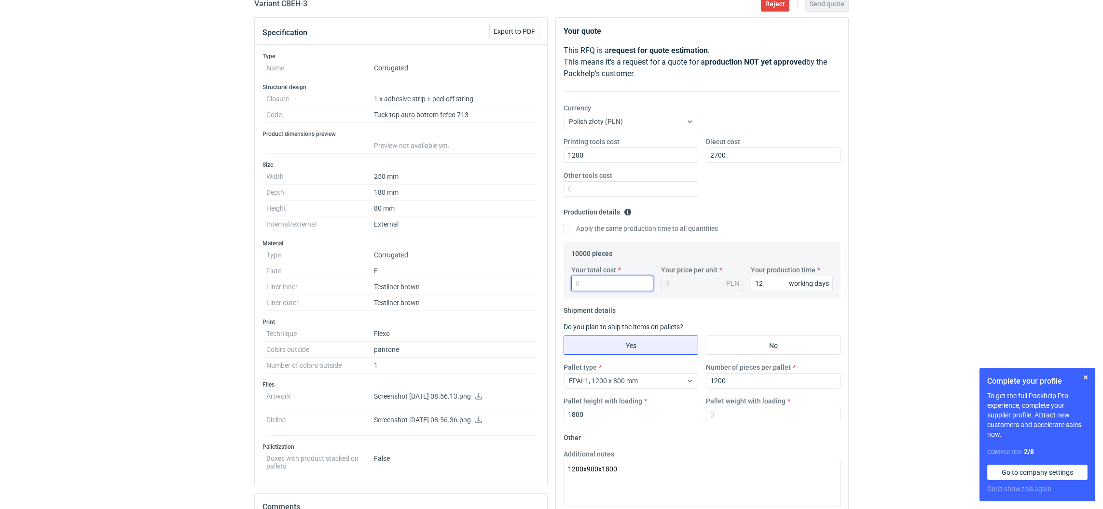
click at [580, 288] on input "Your total cost" at bounding box center [612, 283] width 82 height 15
type input "10100"
type input "1.01"
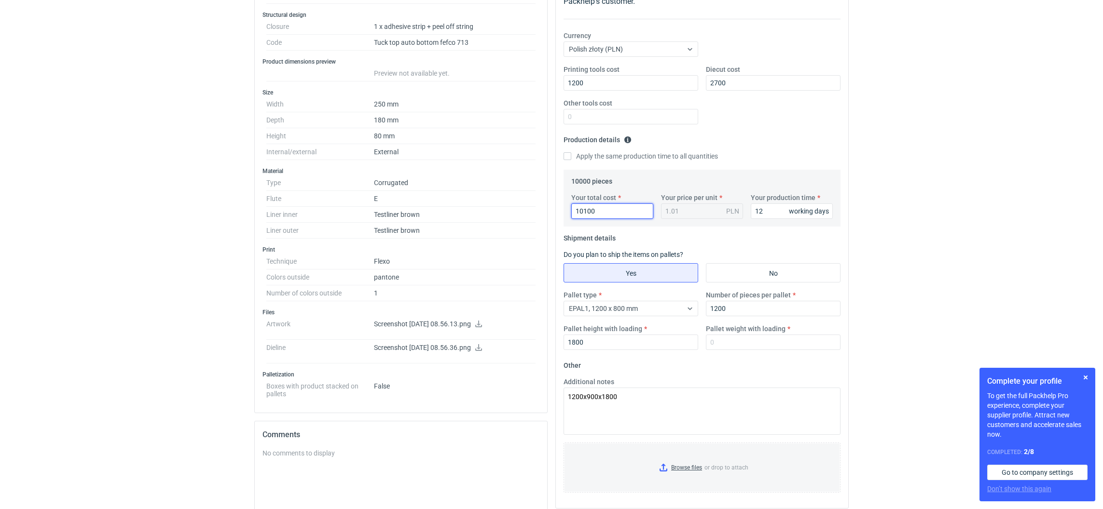
type input "10100"
click at [661, 470] on input "Browse files or drop to attach" at bounding box center [701, 468] width 275 height 48
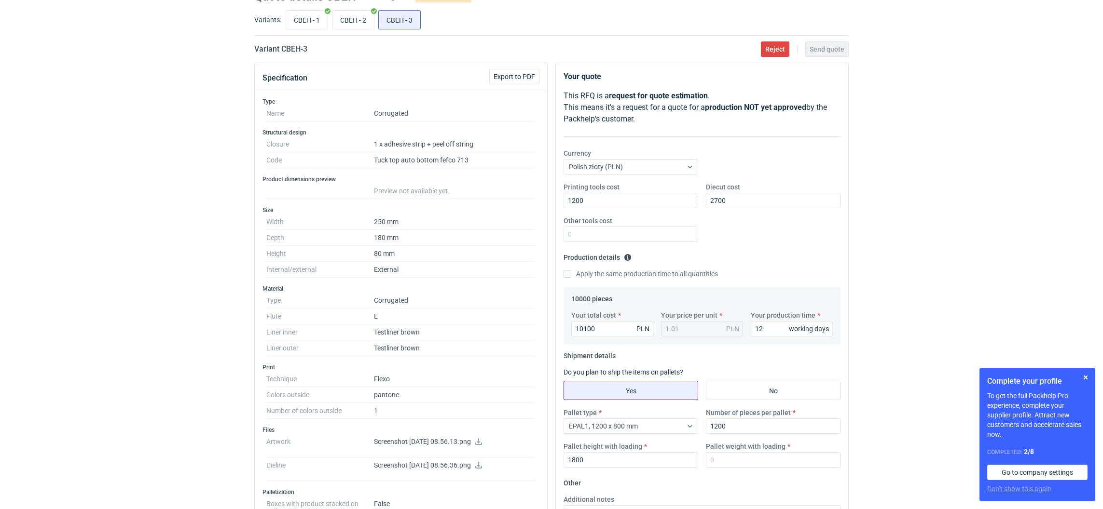
scroll to position [72, 0]
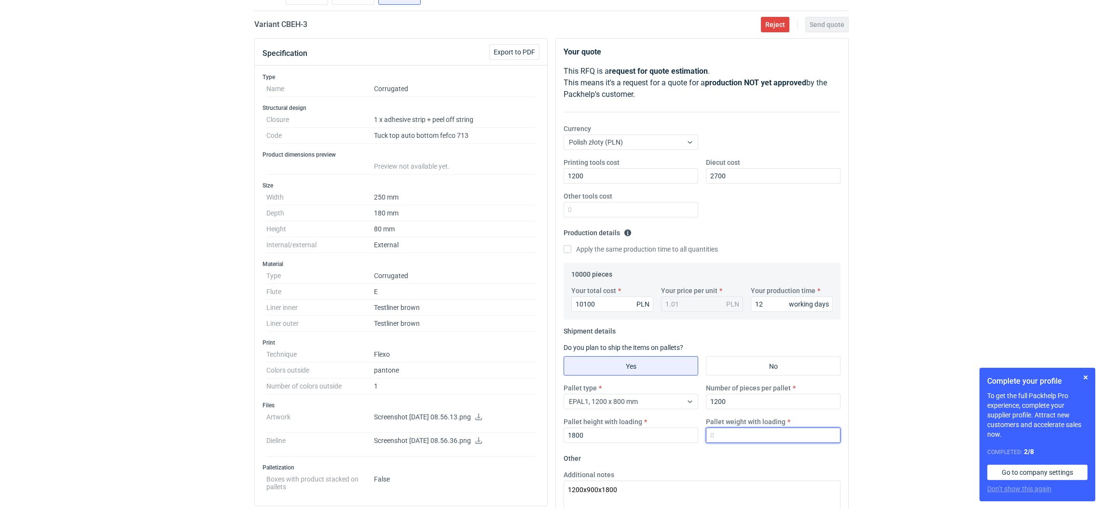
click at [713, 437] on input "Pallet weight with loading" at bounding box center [773, 435] width 135 height 15
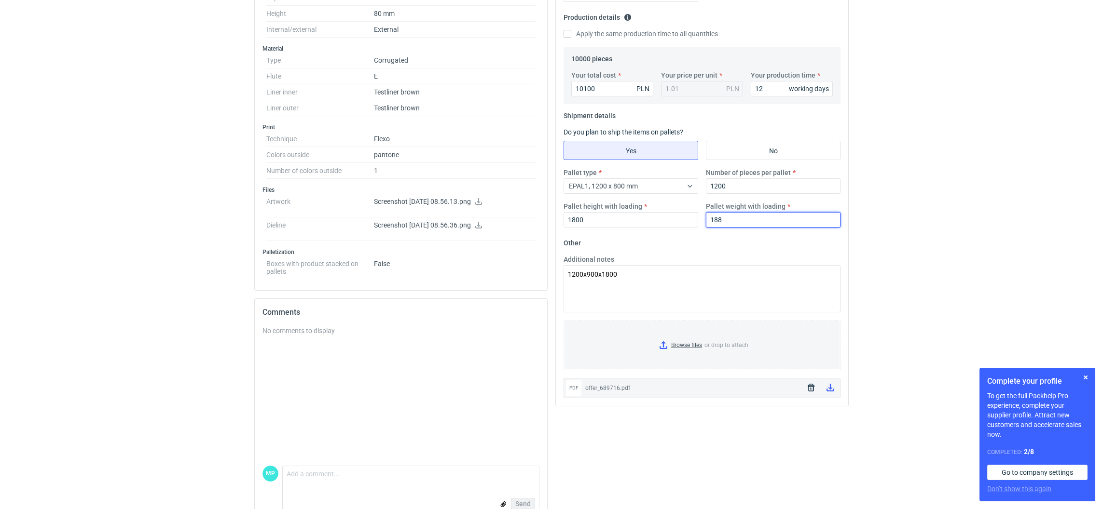
scroll to position [289, 0]
type input "188"
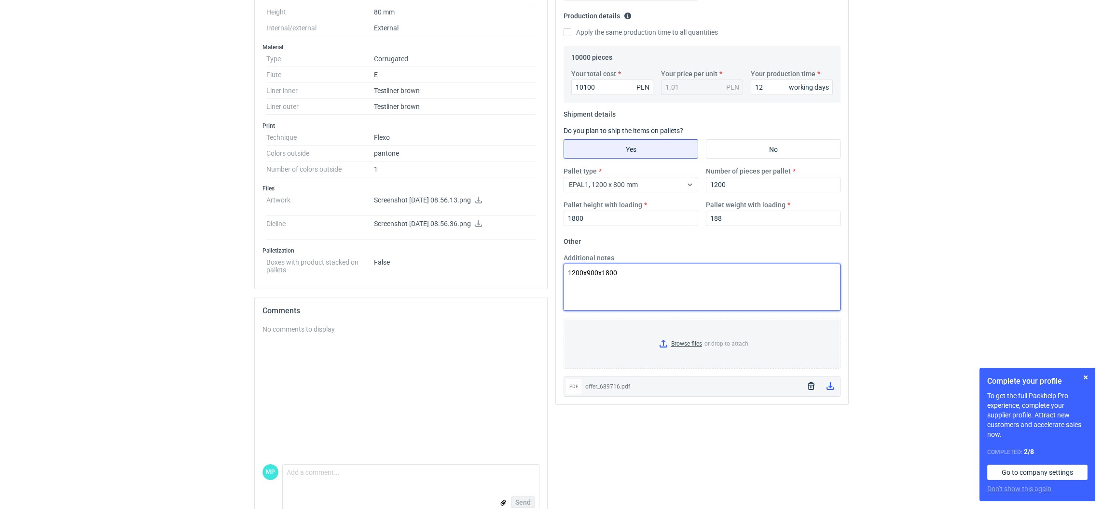
click at [568, 277] on textarea "1200x900x1800" at bounding box center [701, 287] width 277 height 47
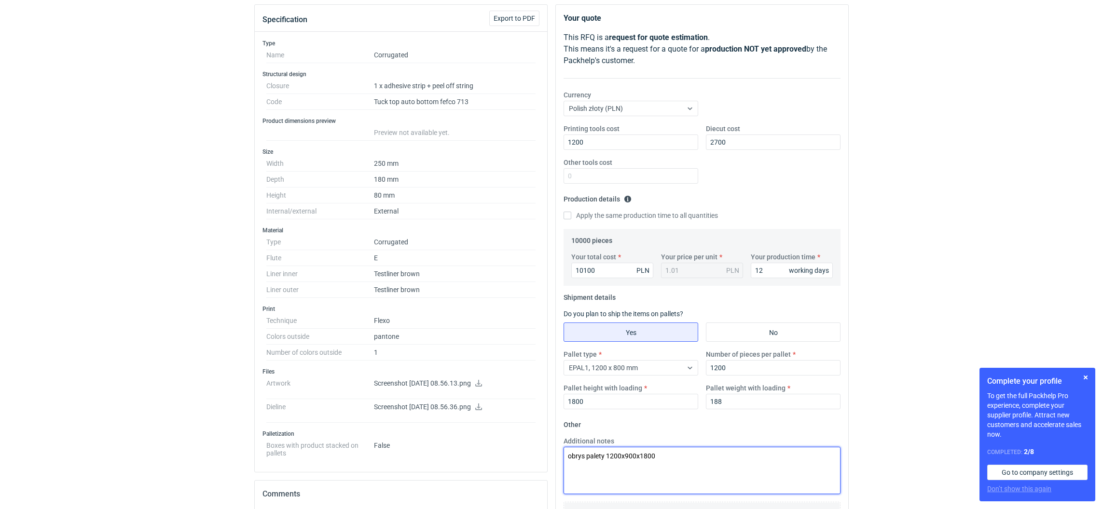
scroll to position [0, 0]
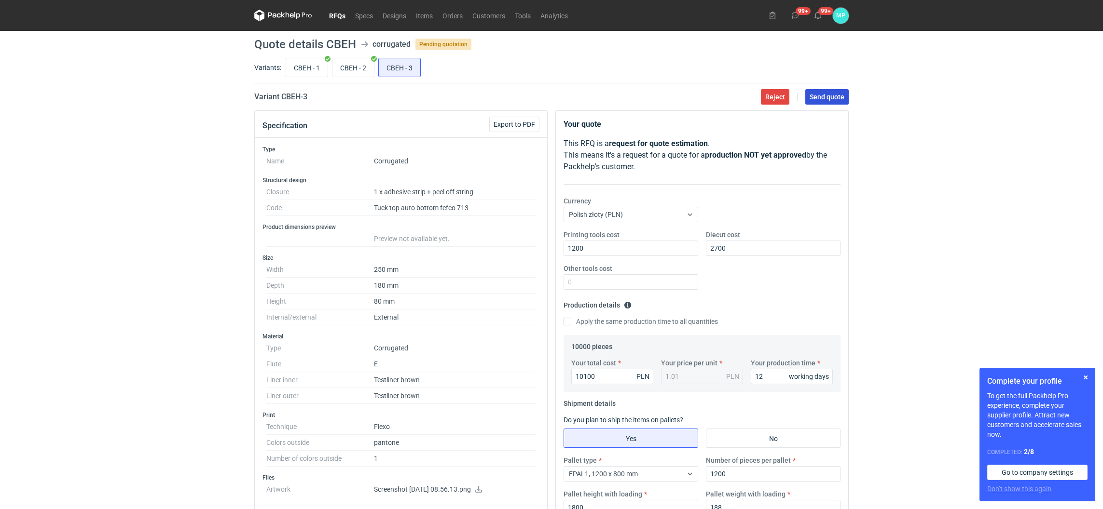
type textarea "obrys palety 1200x900x1800"
click at [813, 100] on button "Send quote" at bounding box center [826, 96] width 43 height 15
